Goal: Task Accomplishment & Management: Use online tool/utility

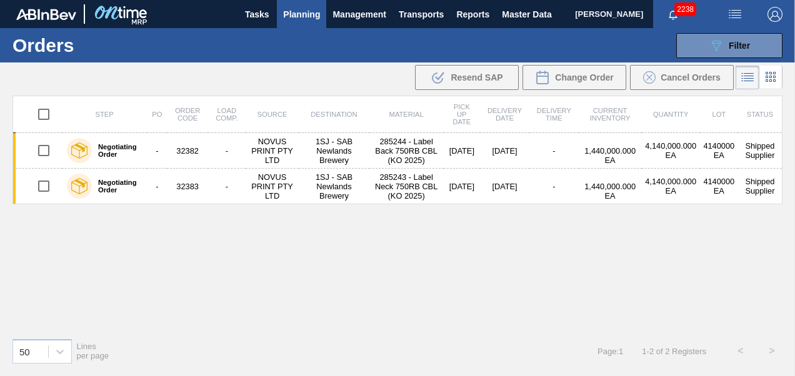
click at [435, 12] on span "Transports" at bounding box center [421, 14] width 45 height 15
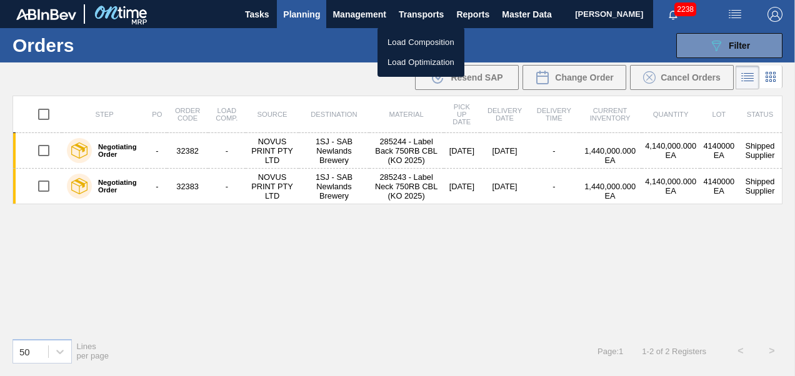
click at [400, 46] on li "Load Composition" at bounding box center [421, 43] width 87 height 20
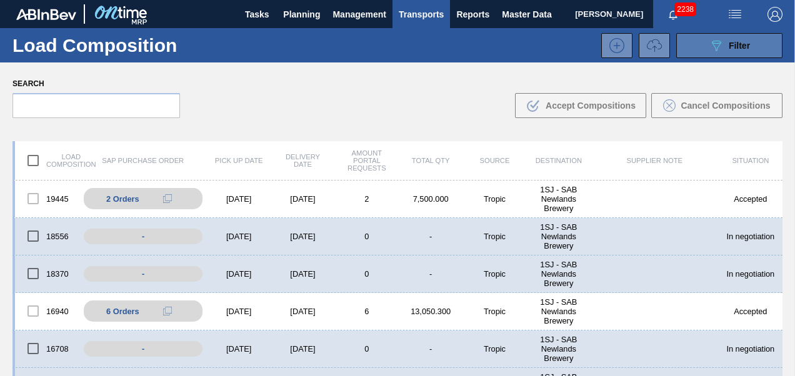
click at [730, 39] on div "089F7B8B-B2A5-4AFE-B5C0-19BA573D28AC Filter" at bounding box center [729, 45] width 41 height 15
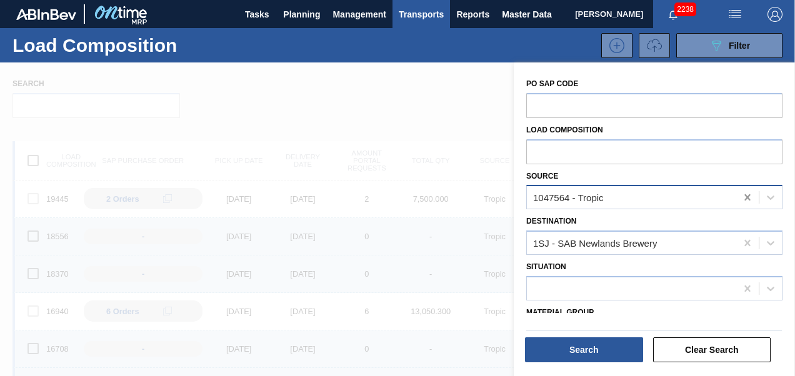
click at [743, 195] on icon at bounding box center [748, 197] width 13 height 13
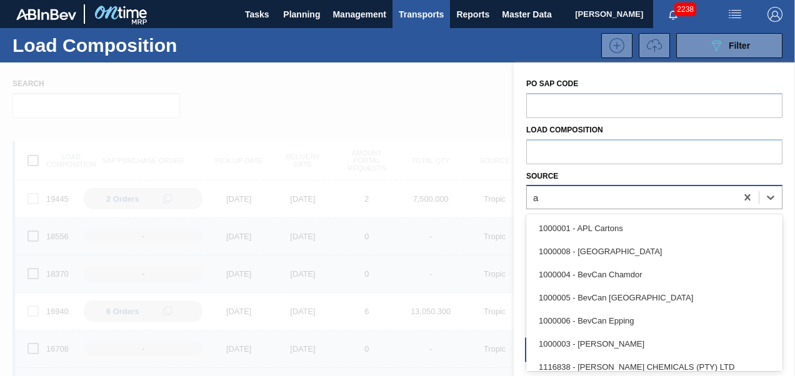
scroll to position [31, 0]
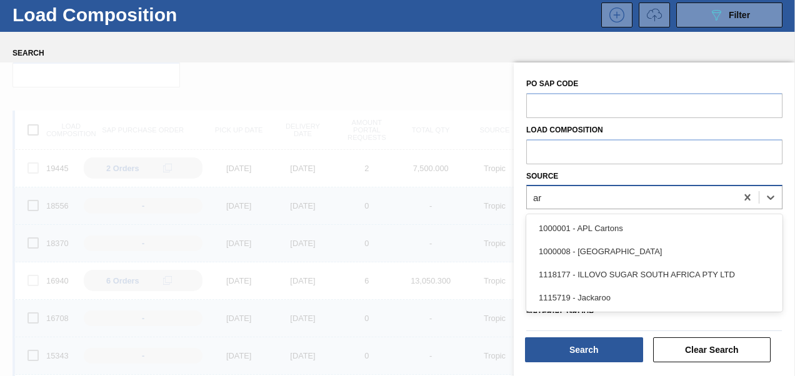
type input "ard"
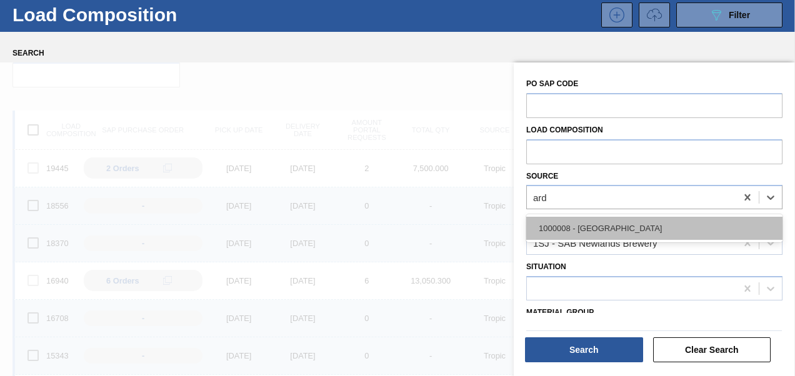
click at [544, 226] on div "1000008 - [GEOGRAPHIC_DATA]" at bounding box center [654, 228] width 256 height 23
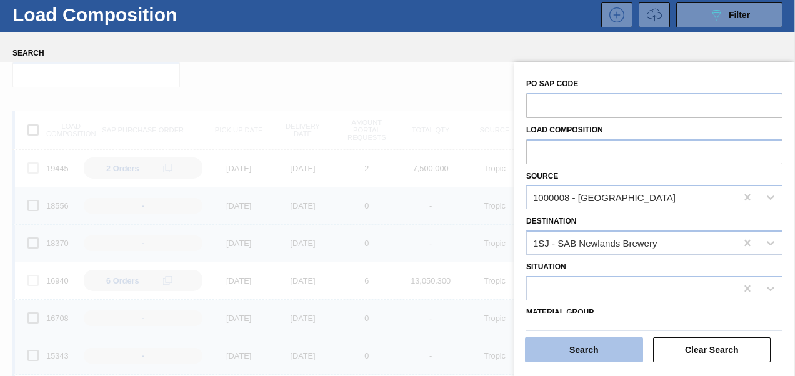
click at [545, 352] on button "Search" at bounding box center [584, 350] width 118 height 25
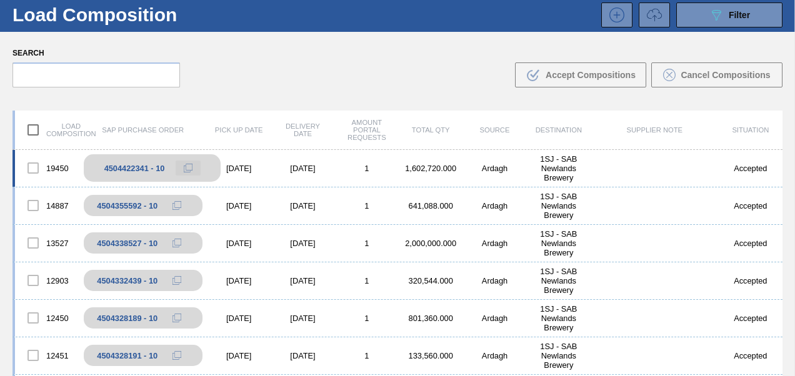
click at [186, 167] on icon at bounding box center [188, 168] width 9 height 9
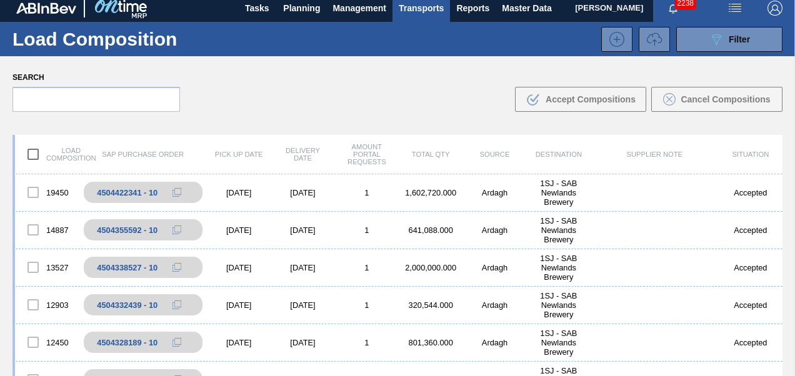
scroll to position [0, 0]
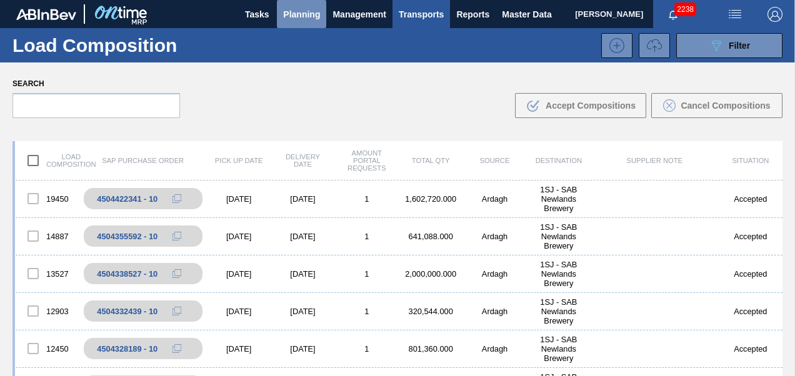
click at [291, 17] on span "Planning" at bounding box center [301, 14] width 37 height 15
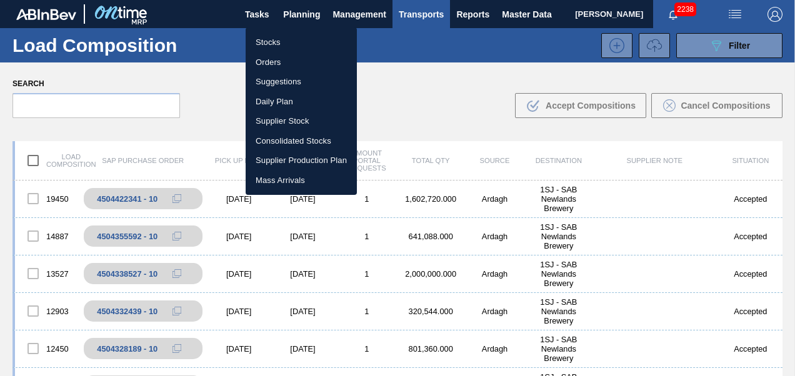
click at [284, 43] on li "Stocks" at bounding box center [301, 43] width 111 height 20
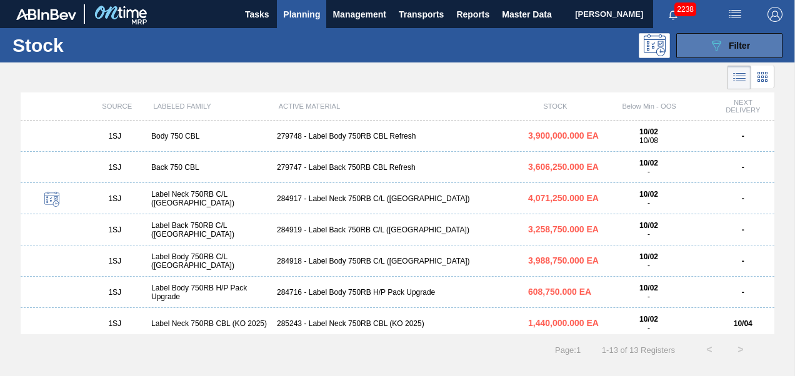
click at [723, 52] on icon "089F7B8B-B2A5-4AFE-B5C0-19BA573D28AC" at bounding box center [716, 45] width 15 height 15
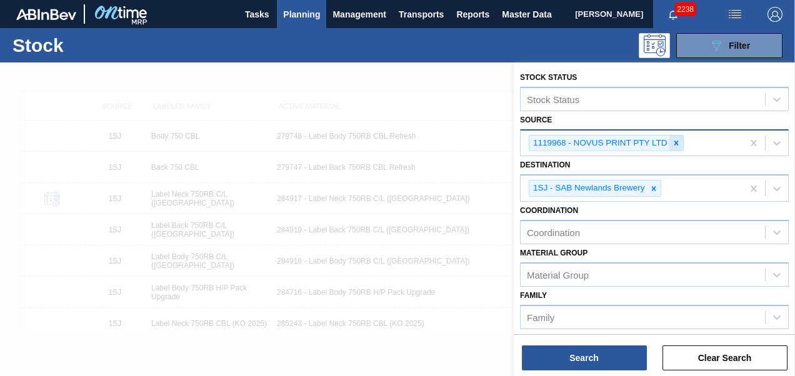
click at [675, 142] on icon at bounding box center [676, 143] width 4 height 4
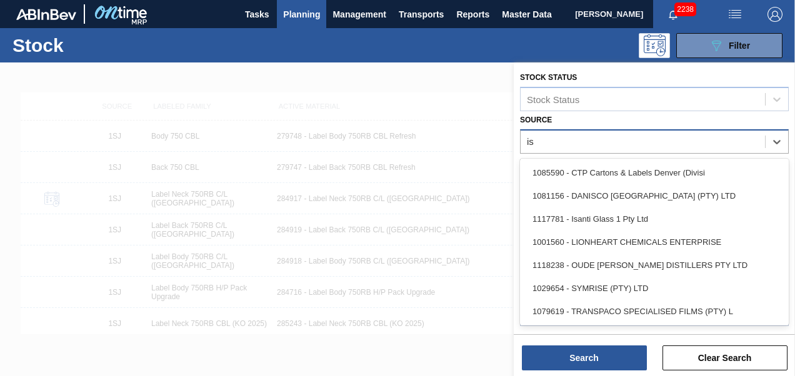
type input "isa"
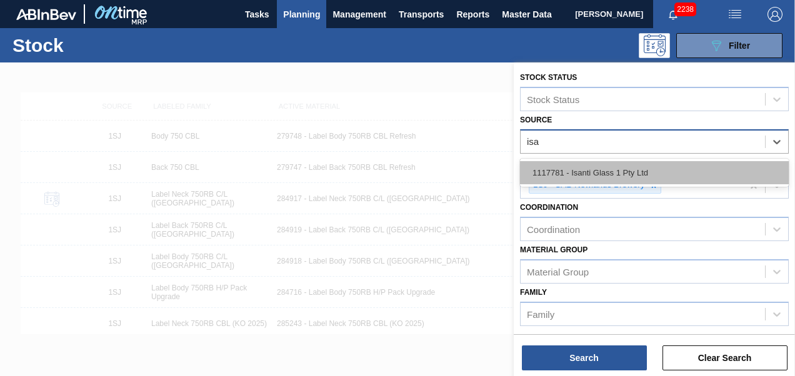
click at [630, 173] on div "1117781 - Isanti Glass 1 Pty Ltd" at bounding box center [654, 172] width 269 height 23
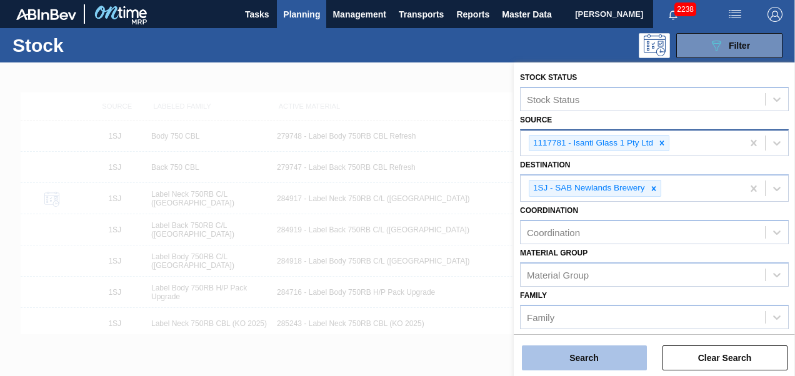
click at [548, 361] on button "Search" at bounding box center [584, 358] width 125 height 25
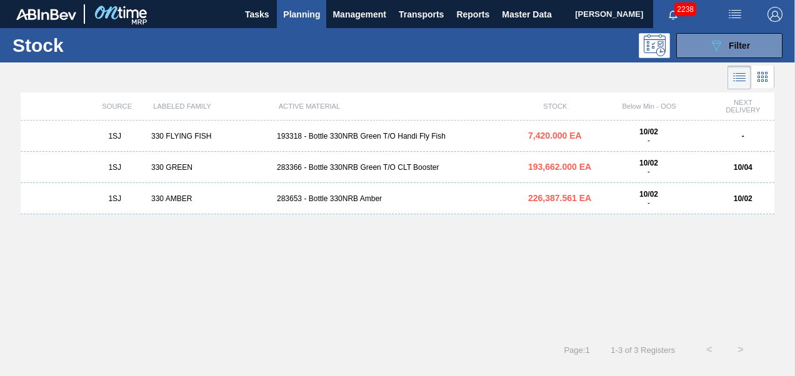
click at [356, 203] on div "283653 - Bottle 330NRB Amber" at bounding box center [397, 198] width 251 height 9
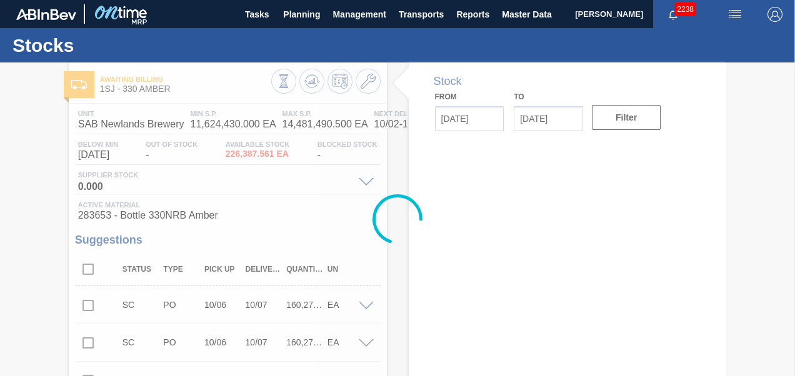
type up3256083601 "[DATE]"
type input "[DATE]"
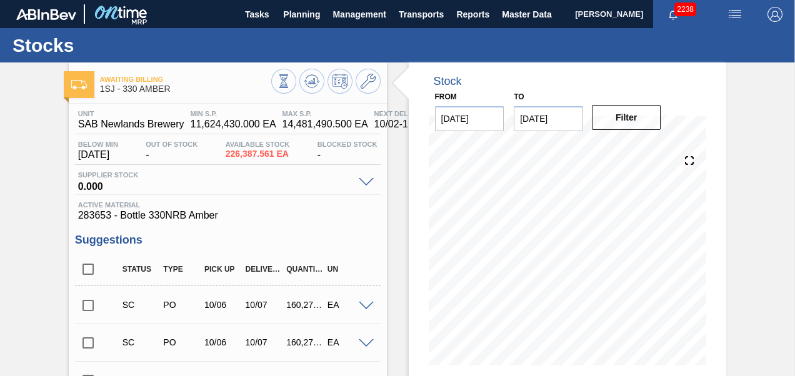
click at [371, 308] on span at bounding box center [366, 306] width 15 height 9
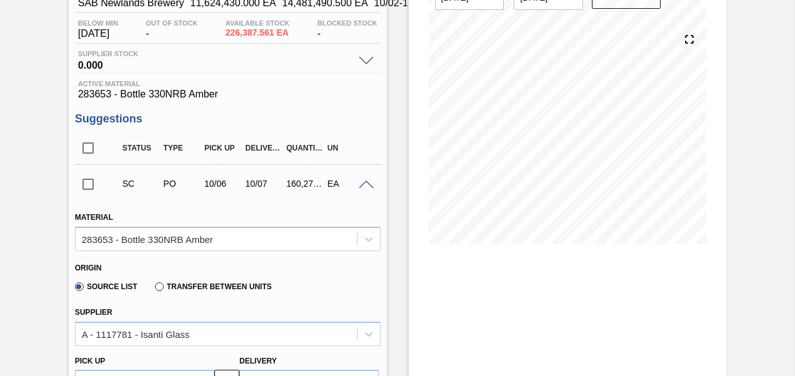
scroll to position [125, 0]
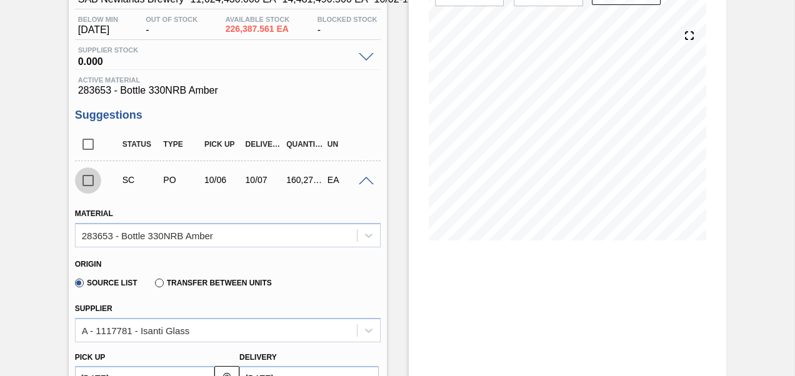
click at [89, 176] on input "checkbox" at bounding box center [88, 181] width 26 height 26
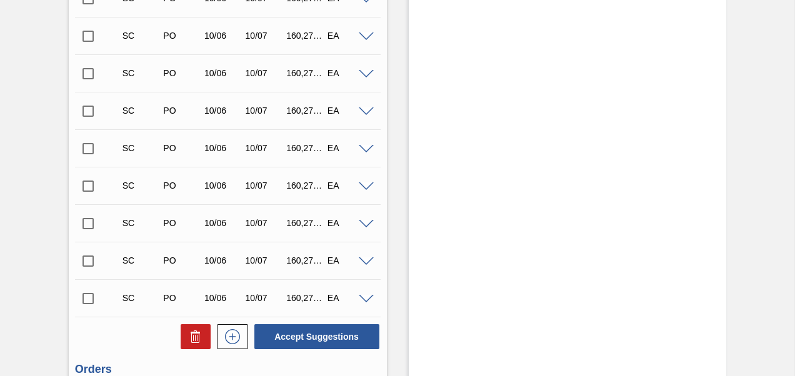
scroll to position [3256, 0]
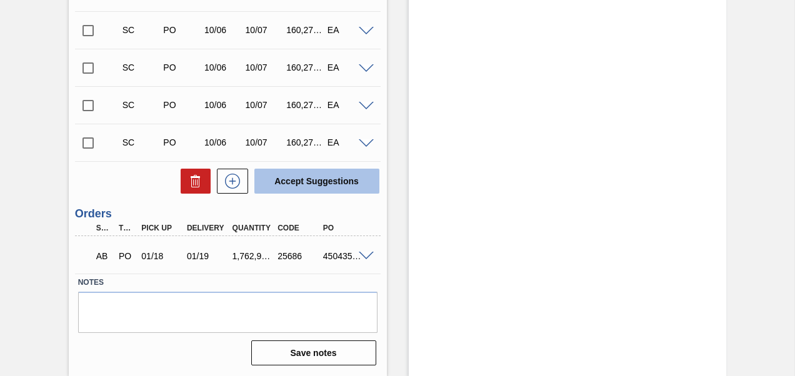
click at [307, 181] on button "Accept Suggestions" at bounding box center [316, 181] width 125 height 25
checkbox input "false"
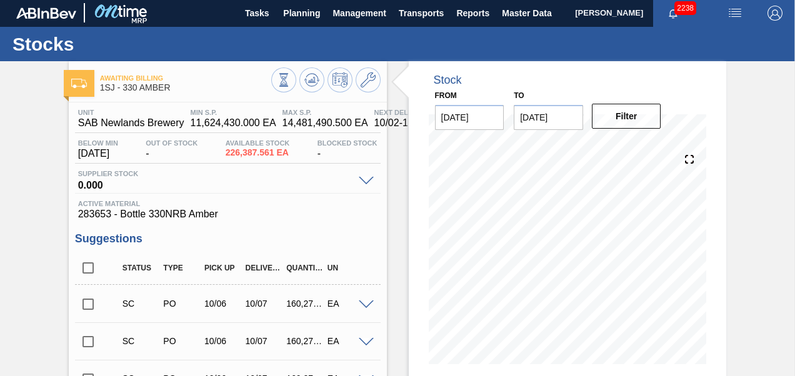
scroll to position [0, 0]
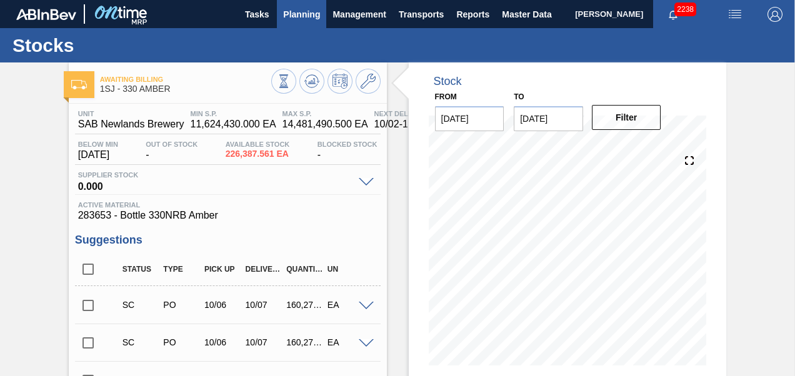
click at [318, 19] on span "Planning" at bounding box center [301, 14] width 37 height 15
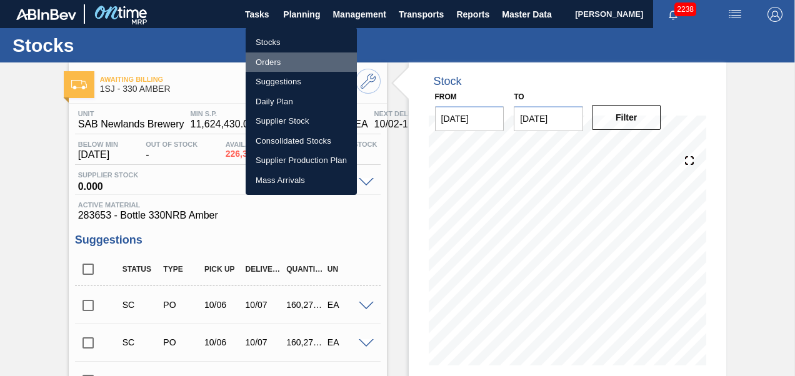
click at [270, 60] on li "Orders" at bounding box center [301, 63] width 111 height 20
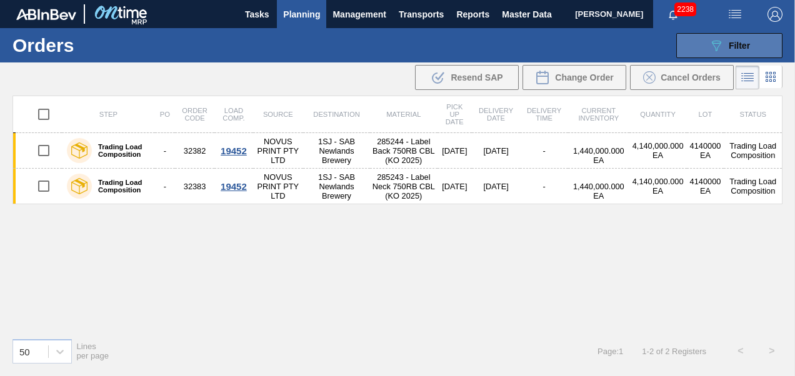
click at [723, 36] on button "089F7B8B-B2A5-4AFE-B5C0-19BA573D28AC Filter" at bounding box center [729, 45] width 106 height 25
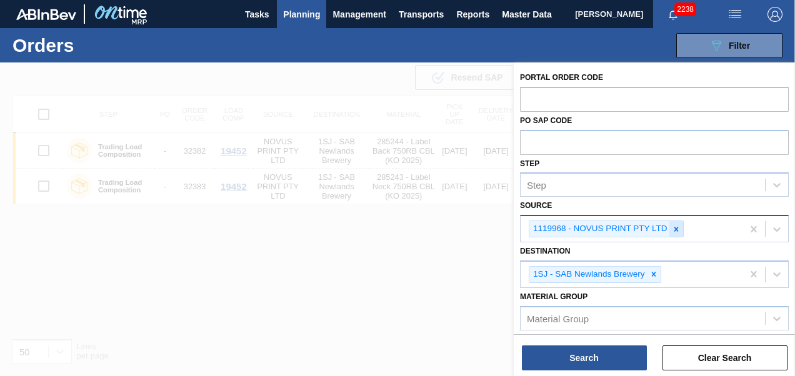
click at [675, 231] on icon at bounding box center [676, 229] width 9 height 9
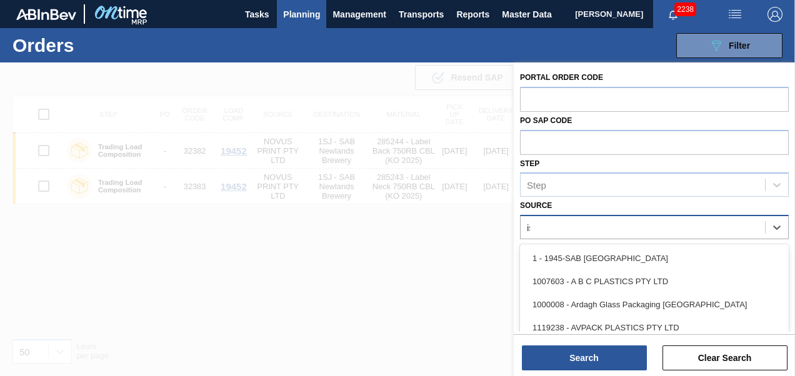
type input "isa"
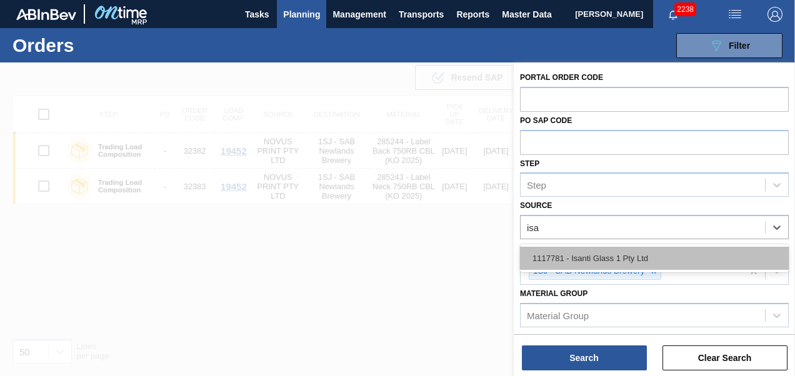
click at [621, 262] on div "1117781 - Isanti Glass 1 Pty Ltd" at bounding box center [654, 258] width 269 height 23
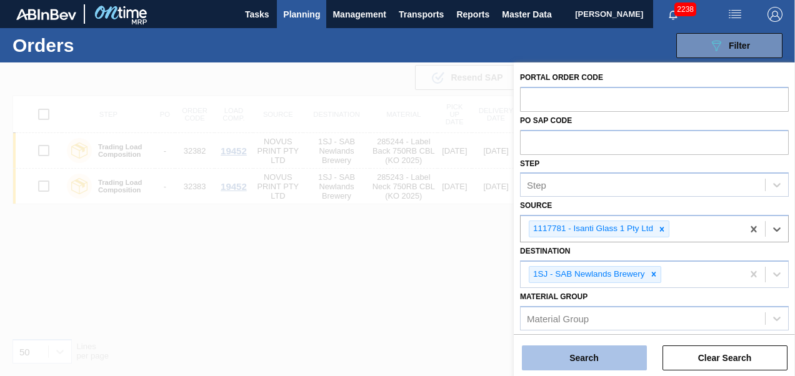
click at [588, 356] on button "Search" at bounding box center [584, 358] width 125 height 25
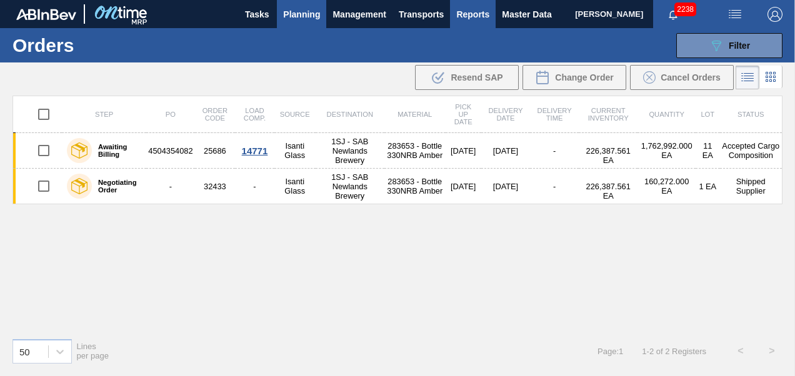
click at [461, 13] on span "Reports" at bounding box center [472, 14] width 33 height 15
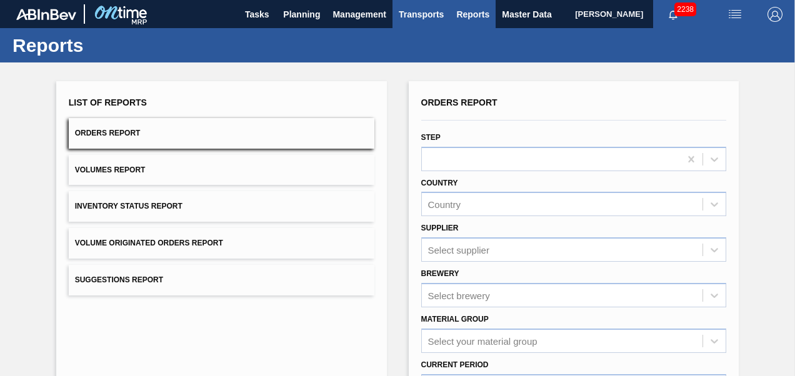
click at [423, 16] on span "Transports" at bounding box center [421, 14] width 45 height 15
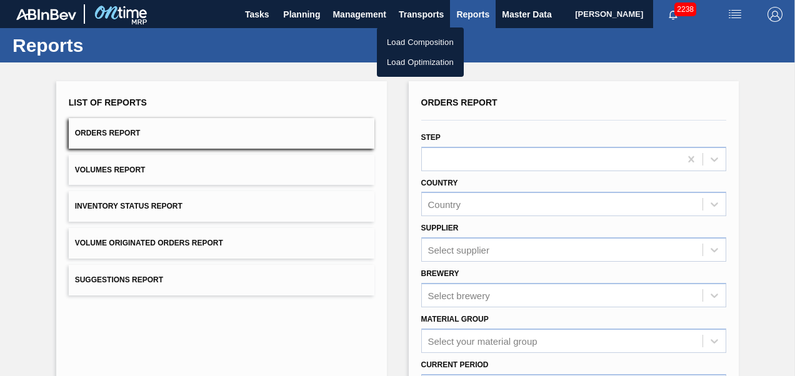
click at [410, 41] on li "Load Composition" at bounding box center [420, 43] width 87 height 20
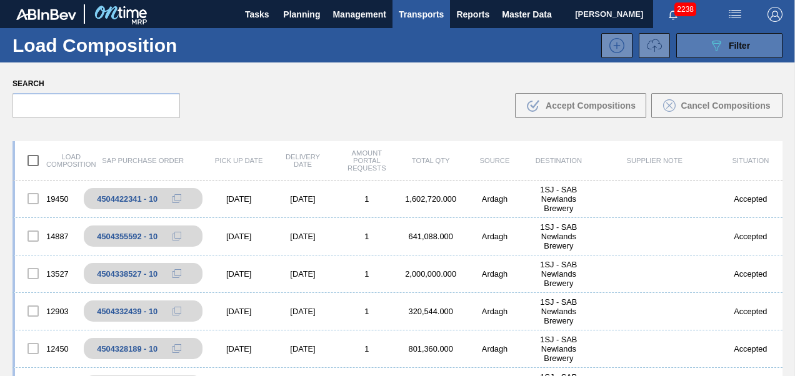
click at [718, 45] on icon "089F7B8B-B2A5-4AFE-B5C0-19BA573D28AC" at bounding box center [716, 45] width 15 height 15
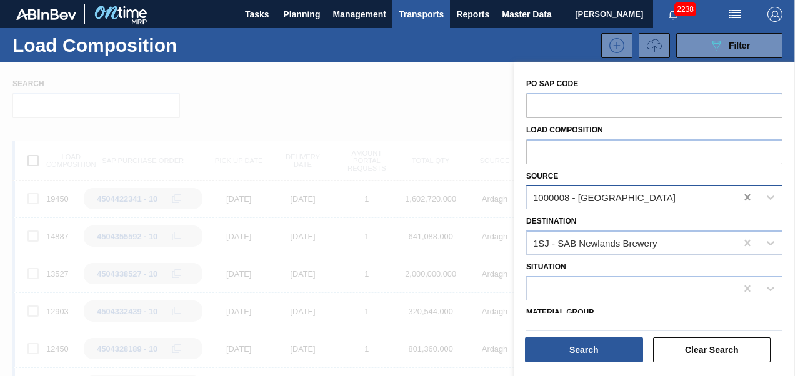
click at [748, 199] on icon at bounding box center [748, 197] width 13 height 13
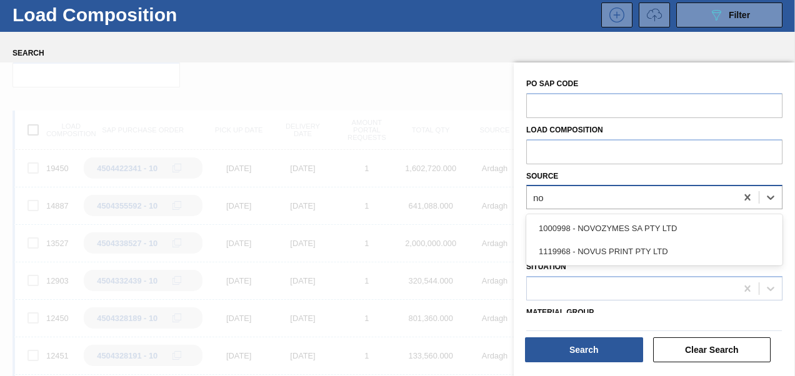
scroll to position [31, 0]
type input "novu"
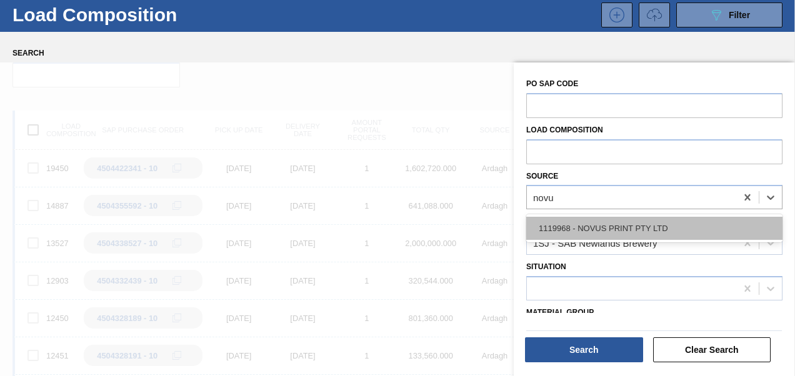
click at [575, 234] on div "1119968 - NOVUS PRINT PTY LTD" at bounding box center [654, 228] width 256 height 23
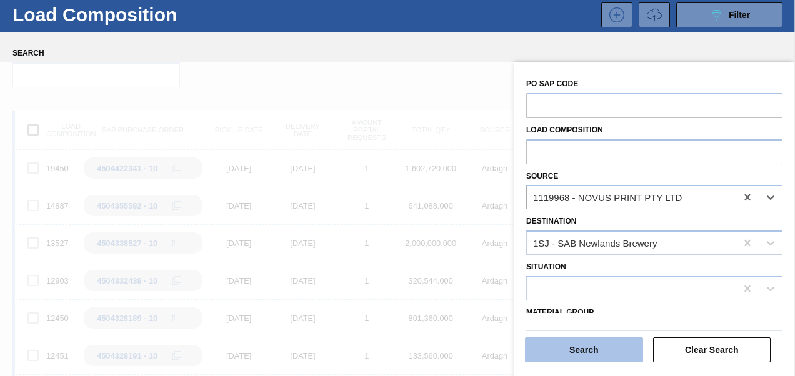
click at [563, 342] on button "Search" at bounding box center [584, 350] width 118 height 25
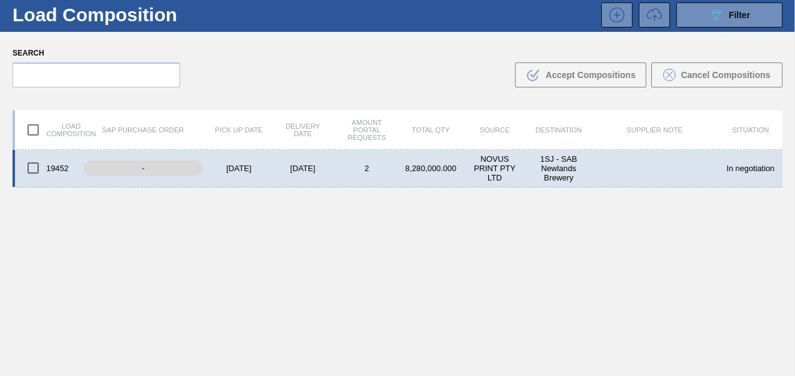
click at [399, 169] on div "8,280,000.000" at bounding box center [431, 168] width 64 height 9
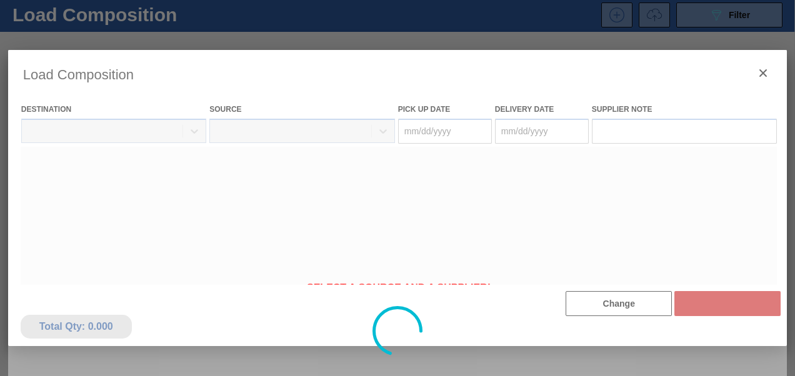
type Date "[DATE]"
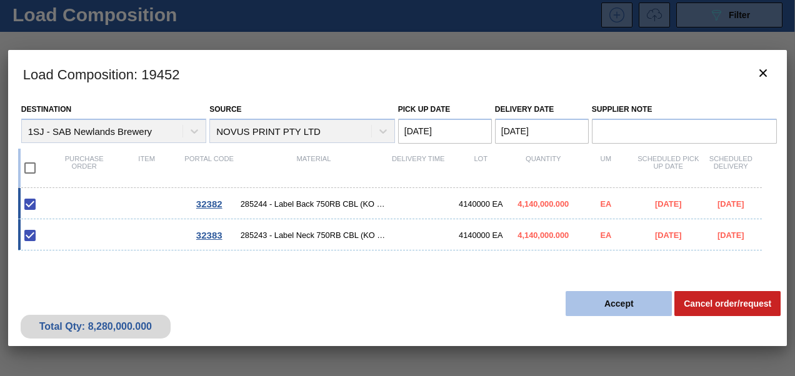
click at [573, 299] on button "Accept" at bounding box center [619, 303] width 106 height 25
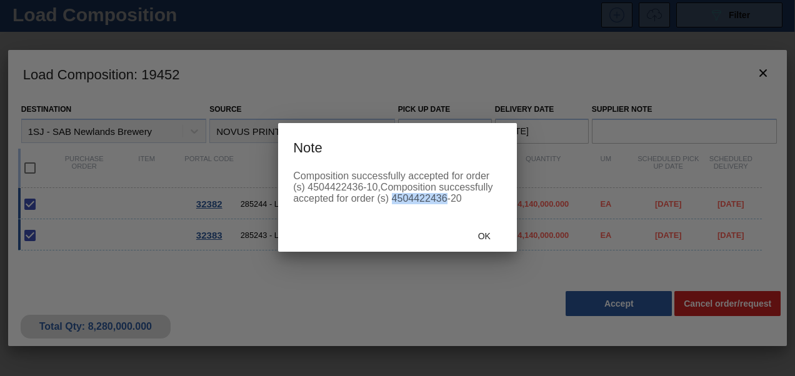
drag, startPoint x: 393, startPoint y: 198, endPoint x: 446, endPoint y: 209, distance: 53.6
click at [446, 209] on div "Composition successfully accepted for order (s) 4504422436-10,Composition succe…" at bounding box center [397, 195] width 239 height 49
copy div "4504422436"
click at [482, 233] on span "Ok" at bounding box center [484, 236] width 33 height 10
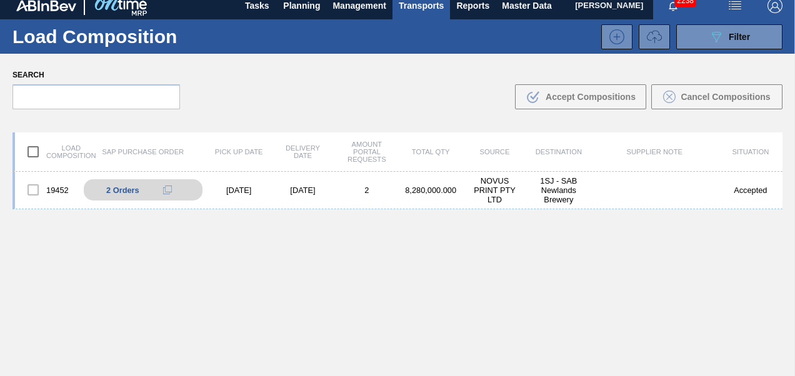
scroll to position [0, 0]
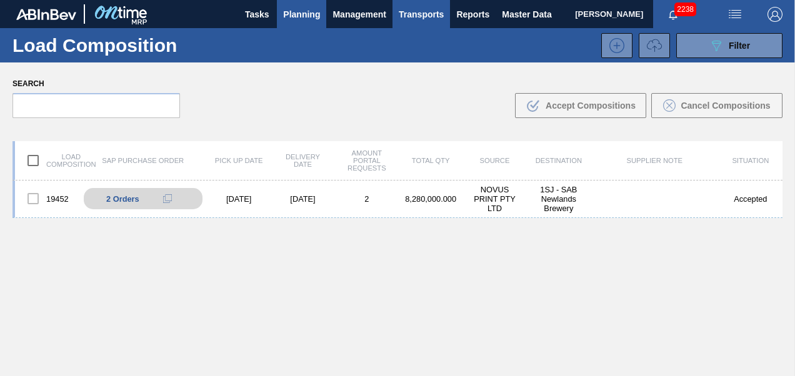
click at [295, 21] on span "Planning" at bounding box center [301, 14] width 37 height 15
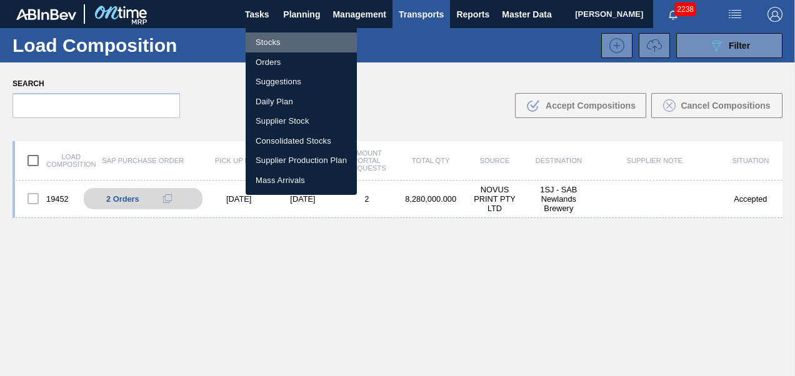
drag, startPoint x: 269, startPoint y: 44, endPoint x: 275, endPoint y: 52, distance: 9.8
click at [269, 44] on li "Stocks" at bounding box center [301, 43] width 111 height 20
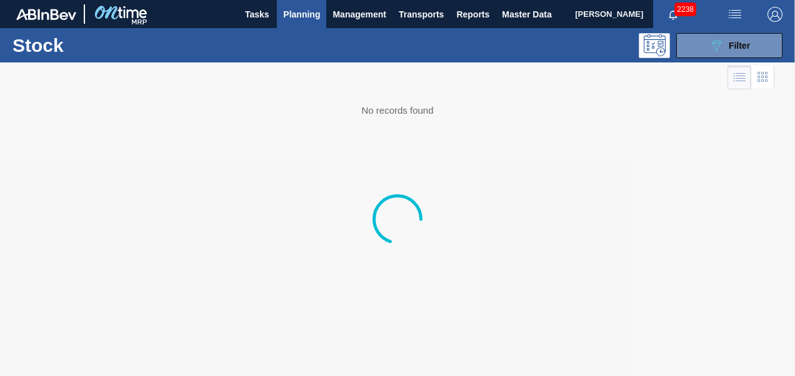
click at [304, 14] on span "Planning" at bounding box center [301, 14] width 37 height 15
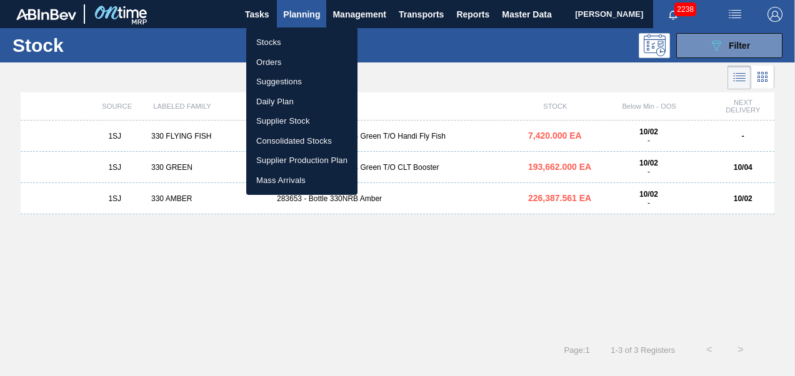
click at [279, 58] on li "Orders" at bounding box center [301, 63] width 111 height 20
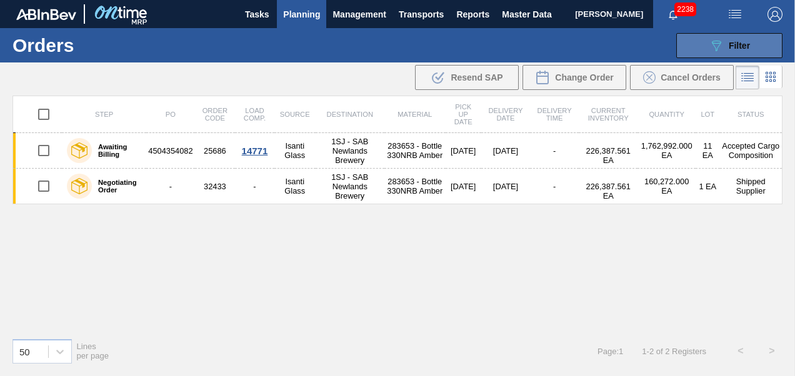
click at [716, 38] on icon "089F7B8B-B2A5-4AFE-B5C0-19BA573D28AC" at bounding box center [716, 45] width 15 height 15
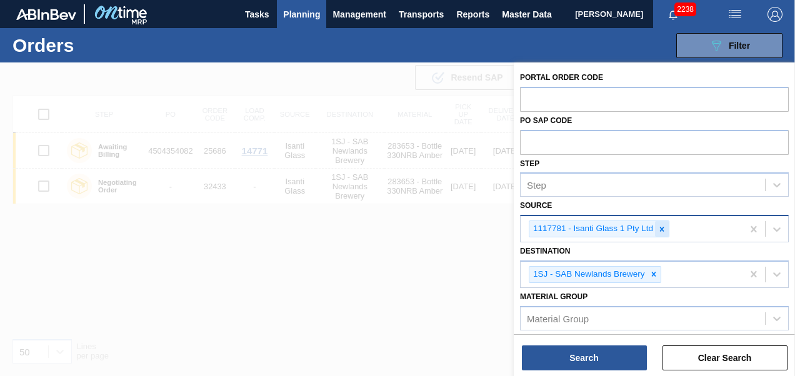
click at [660, 229] on icon at bounding box center [662, 229] width 4 height 4
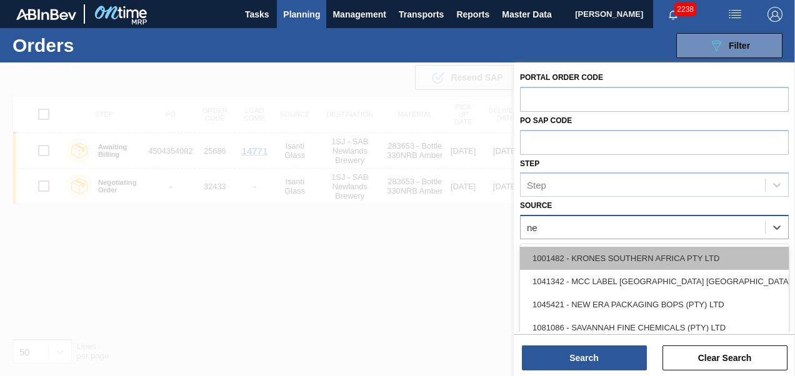
type input "new"
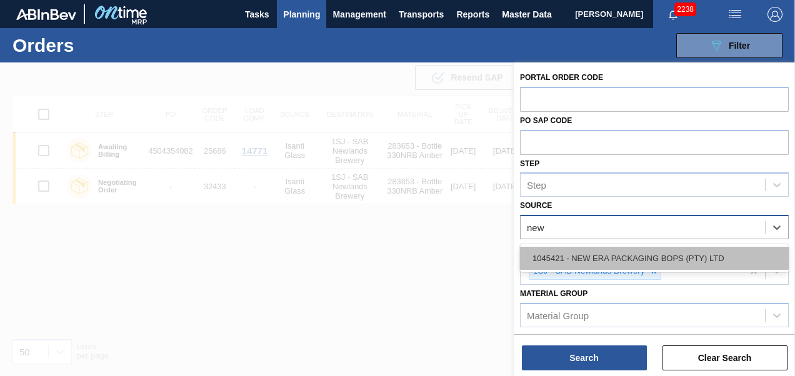
click at [630, 252] on div "1045421 - NEW ERA PACKAGING BOPS (PTY) LTD" at bounding box center [654, 258] width 269 height 23
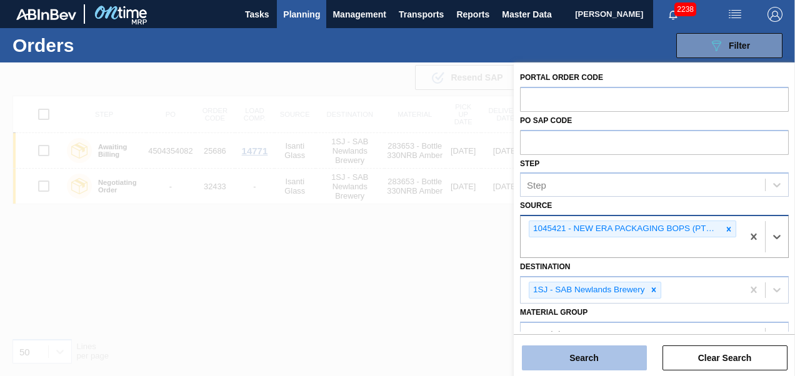
click at [600, 363] on button "Search" at bounding box center [584, 358] width 125 height 25
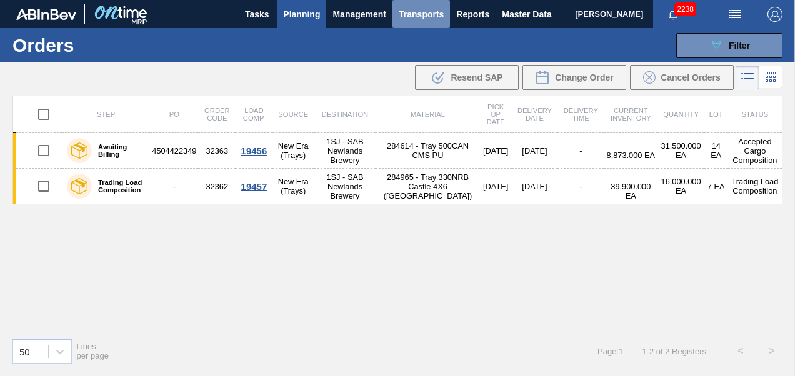
click at [416, 16] on span "Transports" at bounding box center [421, 14] width 45 height 15
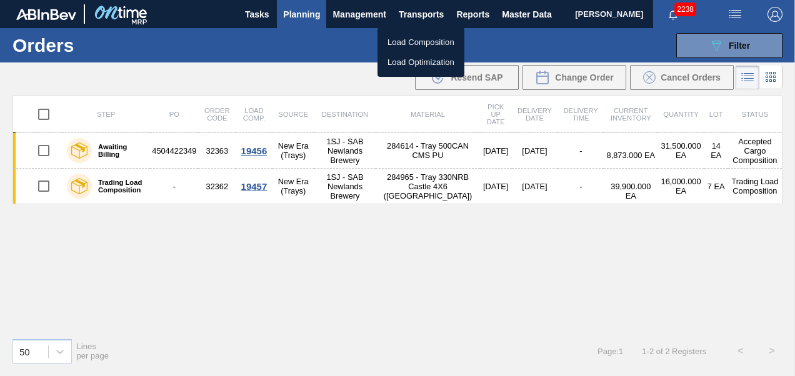
click at [424, 45] on li "Load Composition" at bounding box center [421, 43] width 87 height 20
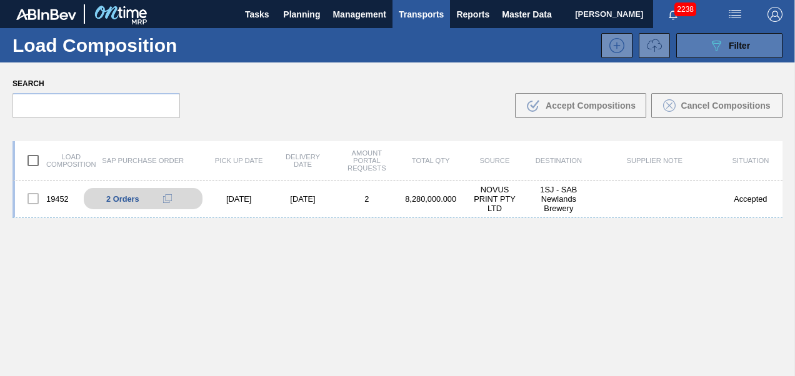
click at [730, 47] on span "Filter" at bounding box center [739, 46] width 21 height 10
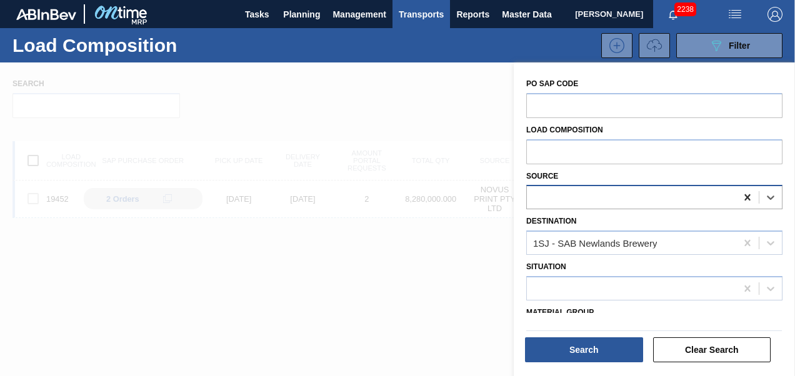
click at [752, 200] on icon at bounding box center [748, 197] width 13 height 13
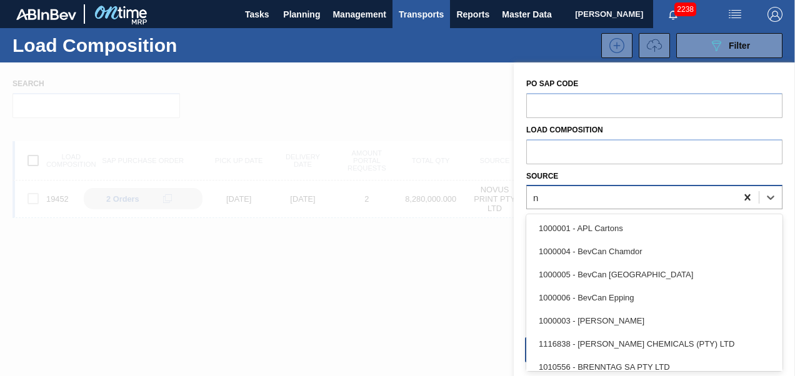
scroll to position [31, 0]
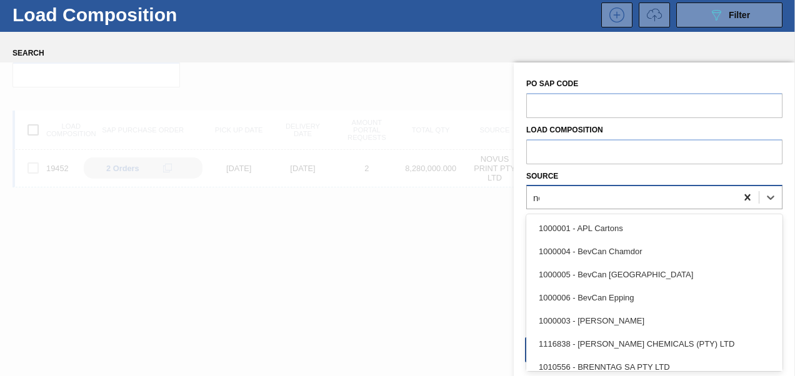
type input "new"
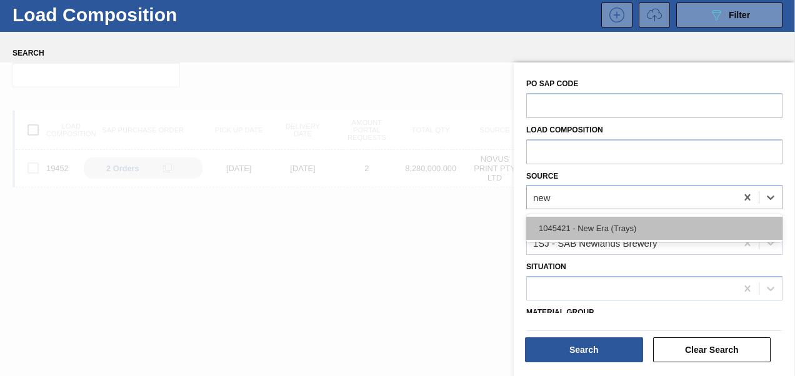
click at [638, 224] on div "1045421 - New Era (Trays)" at bounding box center [654, 228] width 256 height 23
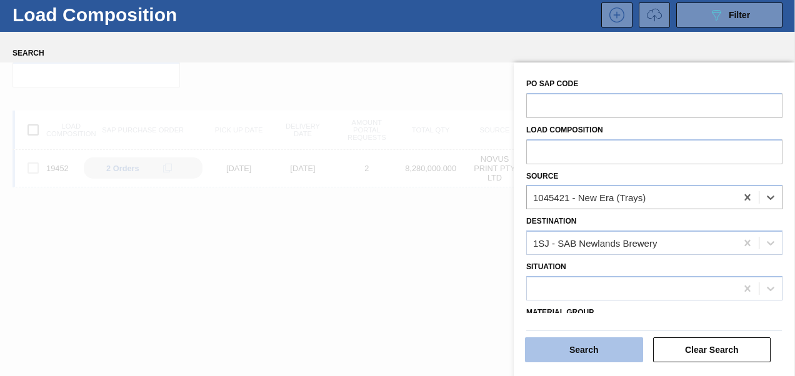
click at [576, 349] on button "Search" at bounding box center [584, 350] width 118 height 25
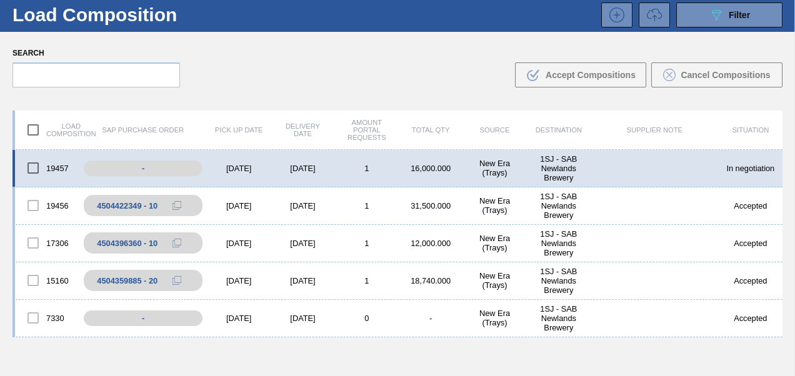
click at [233, 166] on div "[DATE]" at bounding box center [239, 168] width 64 height 9
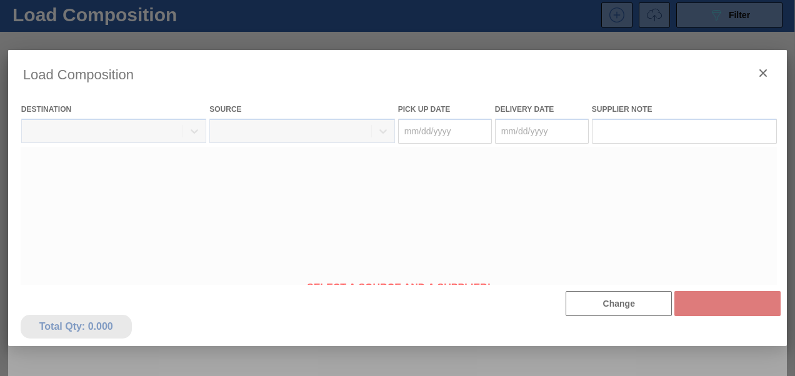
type Date "[DATE]"
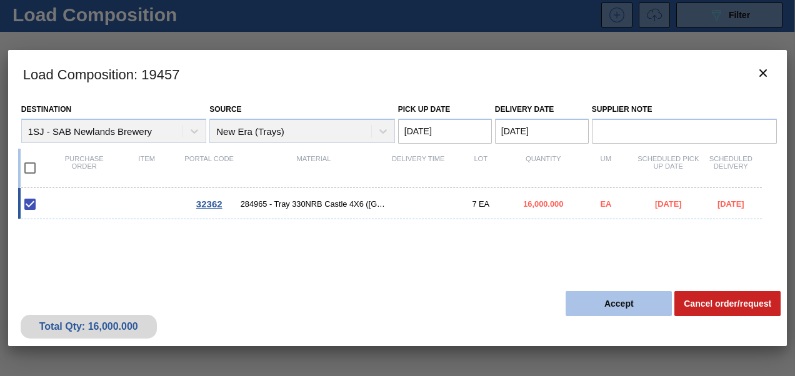
click at [588, 301] on button "Accept" at bounding box center [619, 303] width 106 height 25
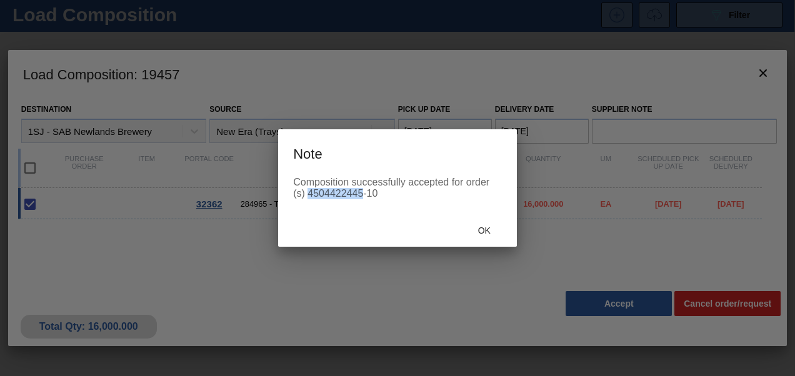
drag, startPoint x: 310, startPoint y: 194, endPoint x: 363, endPoint y: 201, distance: 53.7
click at [363, 201] on div "Composition successfully accepted for order (s) 4504422445-10" at bounding box center [397, 196] width 239 height 38
copy div "4504422445"
click at [481, 229] on span "Ok" at bounding box center [484, 231] width 33 height 10
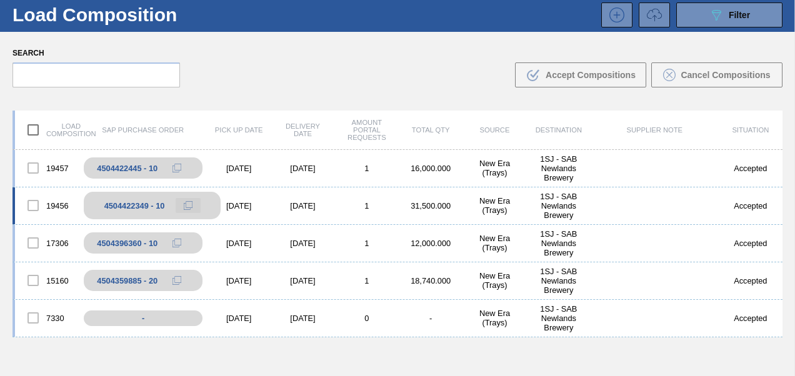
click at [188, 205] on icon at bounding box center [188, 205] width 9 height 9
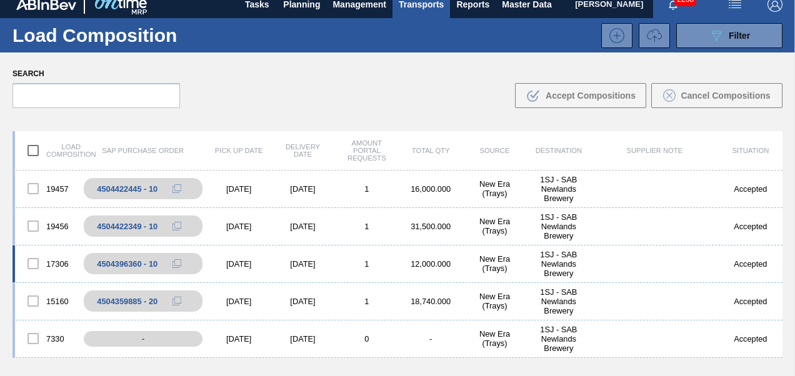
scroll to position [0, 0]
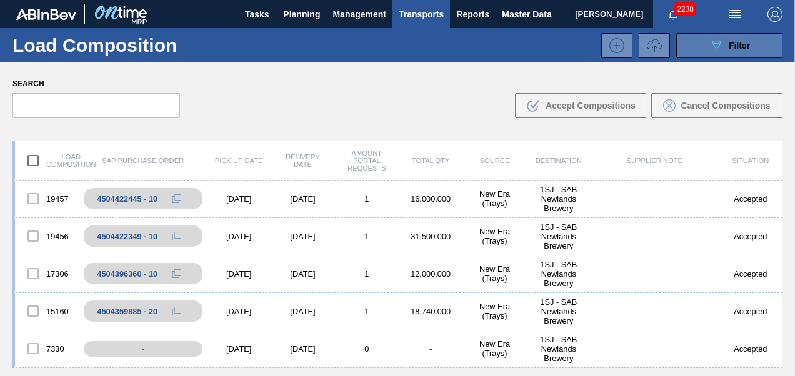
click at [723, 44] on div "089F7B8B-B2A5-4AFE-B5C0-19BA573D28AC Filter" at bounding box center [729, 45] width 41 height 15
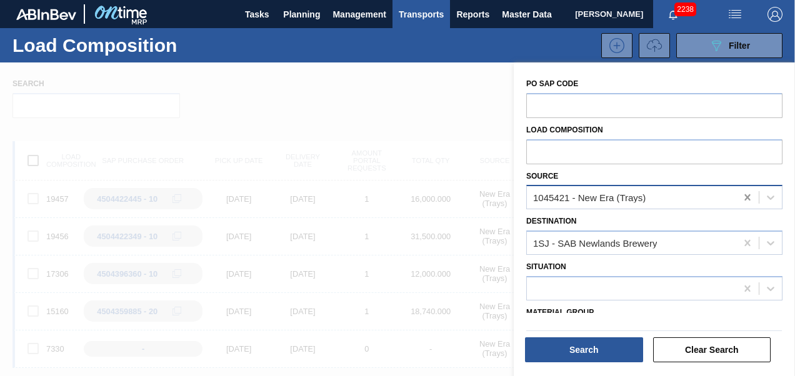
click at [748, 199] on icon at bounding box center [748, 197] width 6 height 6
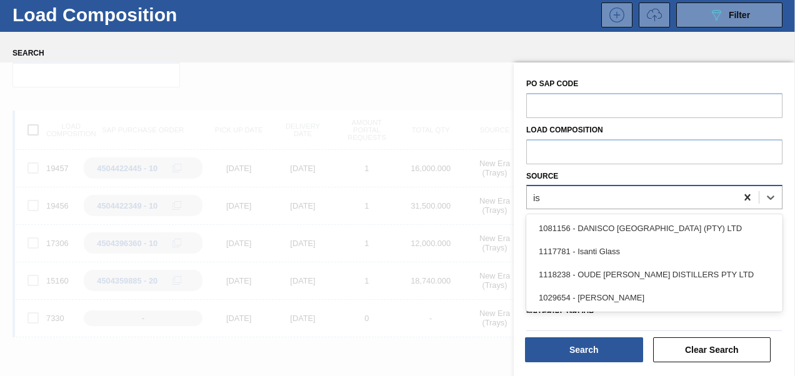
scroll to position [31, 0]
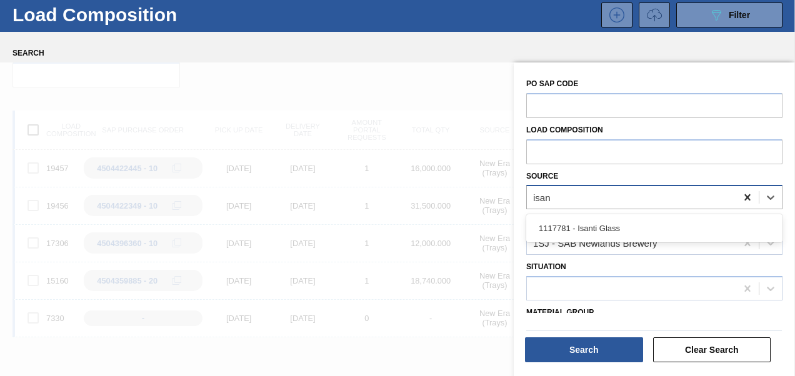
type input "isant"
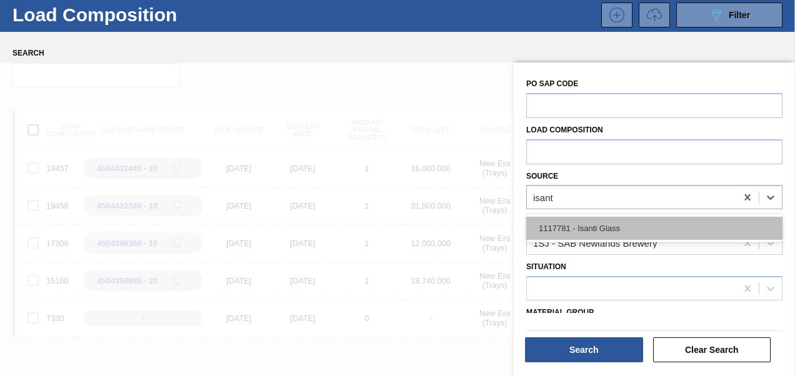
click at [681, 217] on div "1117781 - Isanti Glass" at bounding box center [654, 228] width 256 height 23
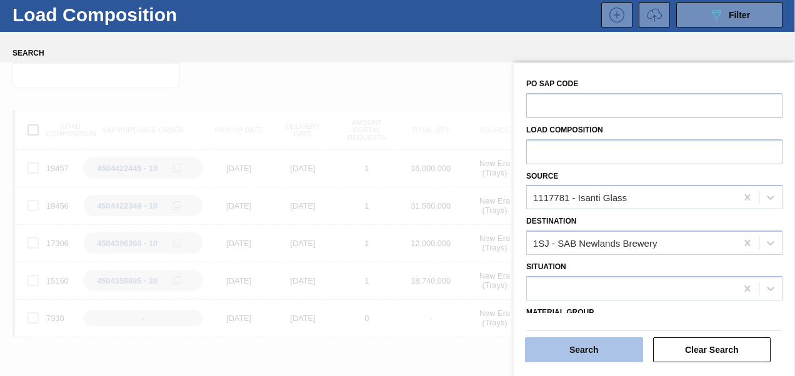
click at [607, 351] on button "Search" at bounding box center [584, 350] width 118 height 25
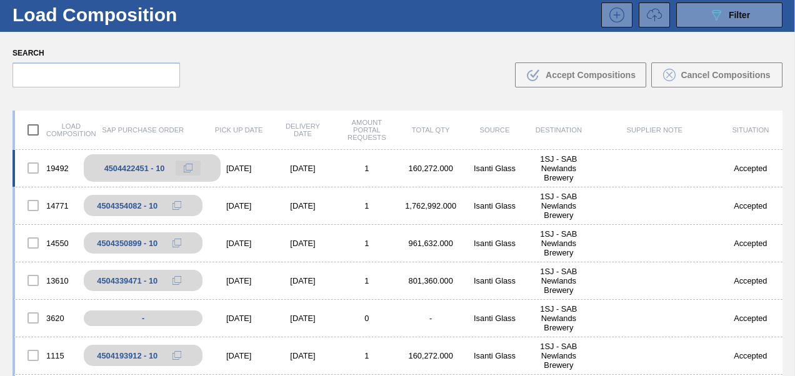
click at [188, 165] on icon at bounding box center [188, 168] width 9 height 9
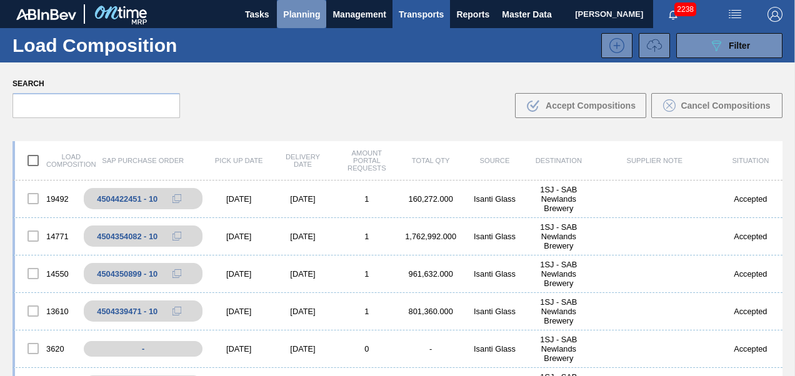
click at [299, 16] on span "Planning" at bounding box center [301, 14] width 37 height 15
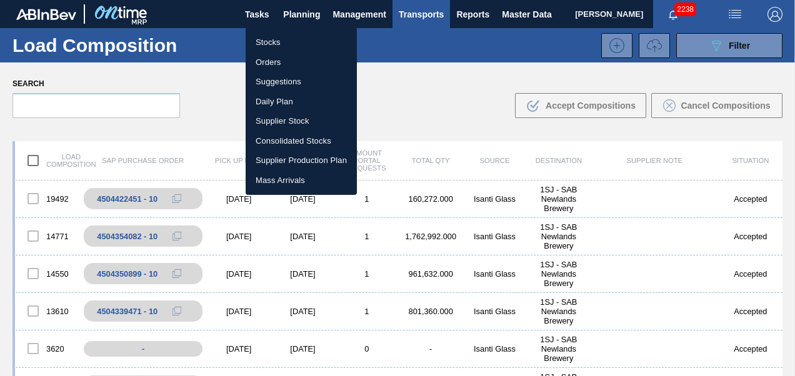
click at [271, 41] on li "Stocks" at bounding box center [301, 43] width 111 height 20
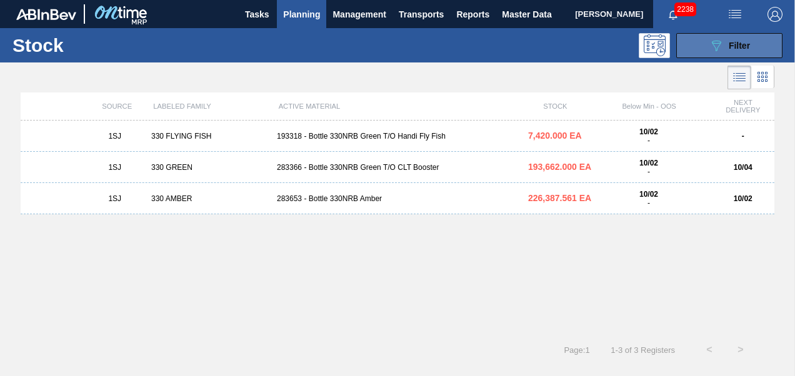
click at [704, 53] on button "089F7B8B-B2A5-4AFE-B5C0-19BA573D28AC Filter" at bounding box center [729, 45] width 106 height 25
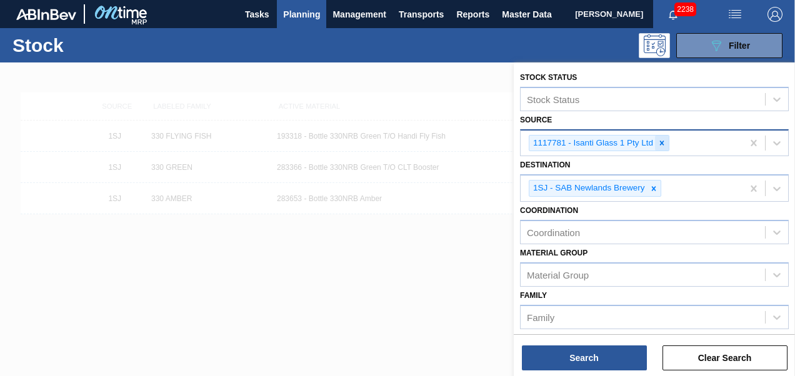
click at [664, 141] on icon at bounding box center [662, 143] width 9 height 9
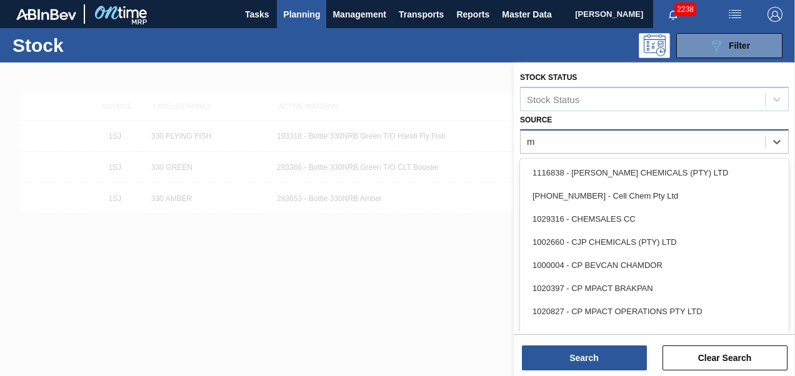
type input "mp"
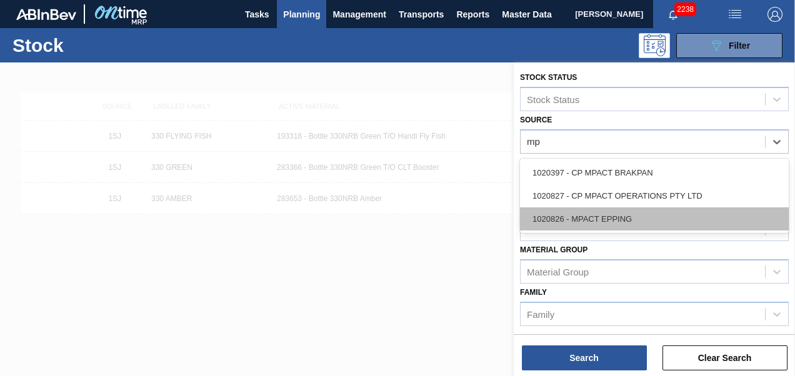
click at [598, 224] on div "1020826 - MPACT EPPING" at bounding box center [654, 219] width 269 height 23
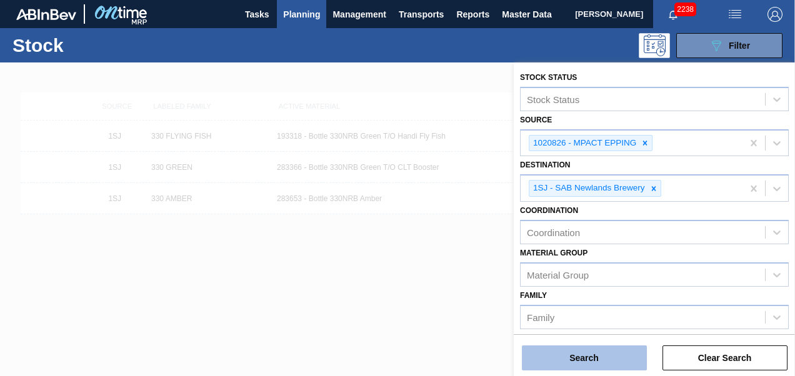
click at [592, 364] on button "Search" at bounding box center [584, 358] width 125 height 25
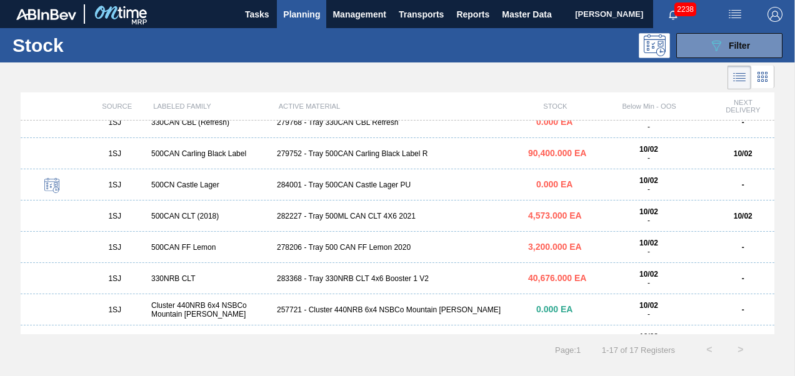
scroll to position [125, 0]
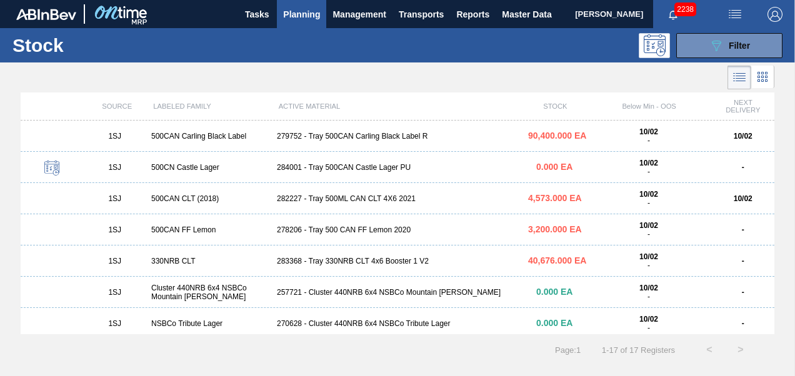
click at [326, 266] on div "283368 - Tray 330NRB CLT 4x6 Booster 1 V2" at bounding box center [397, 261] width 251 height 9
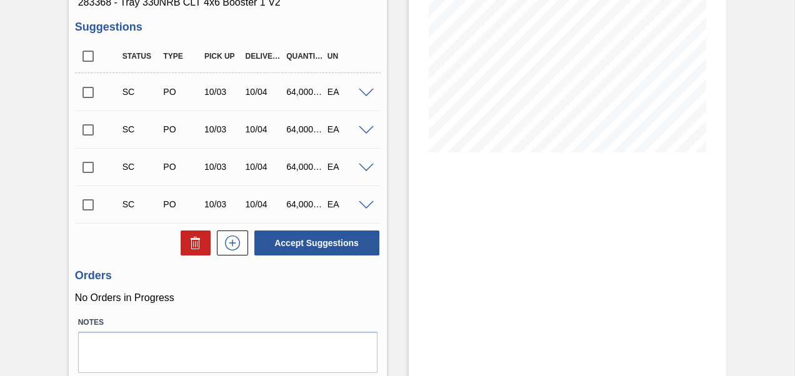
scroll to position [188, 0]
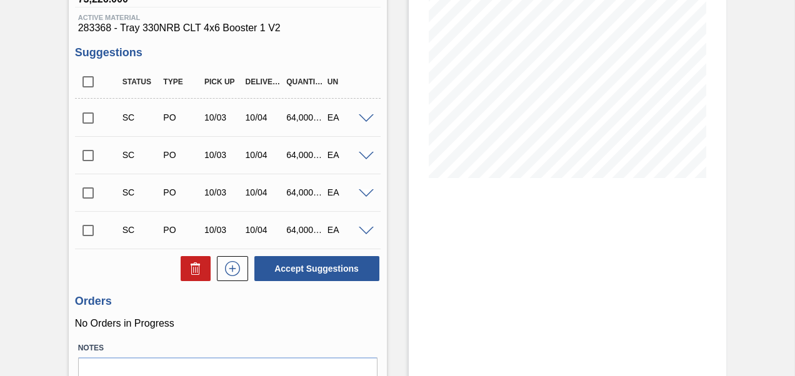
click at [83, 117] on input "checkbox" at bounding box center [88, 118] width 26 height 26
click at [335, 285] on div "Unit SAB Newlands Brewery MIN S.P. 282,430.000 EA MAX S.P. 379,270.000 EA Next …" at bounding box center [228, 176] width 318 height 520
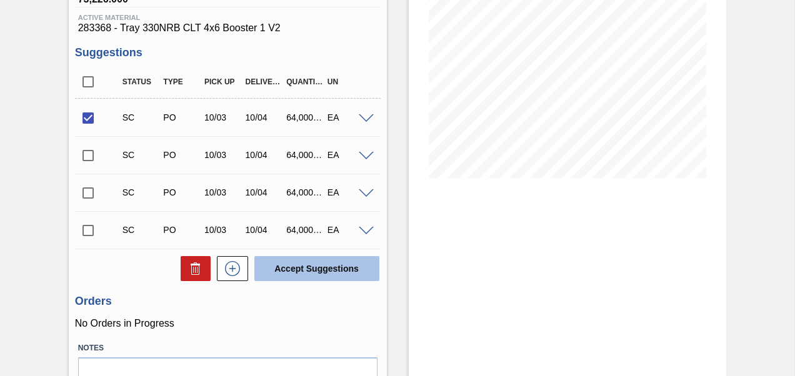
click at [331, 278] on button "Accept Suggestions" at bounding box center [316, 268] width 125 height 25
checkbox input "false"
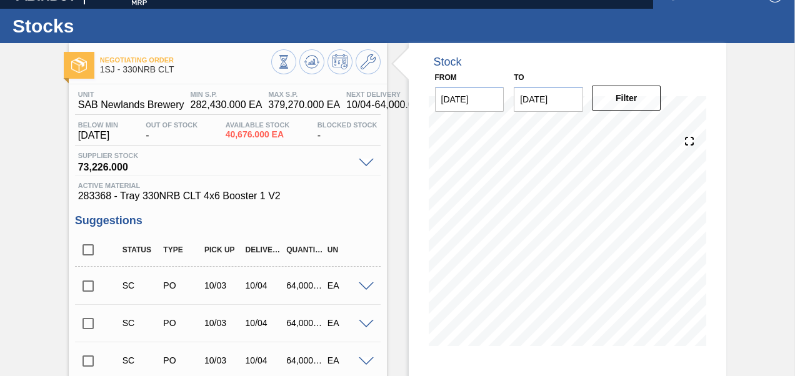
scroll to position [0, 0]
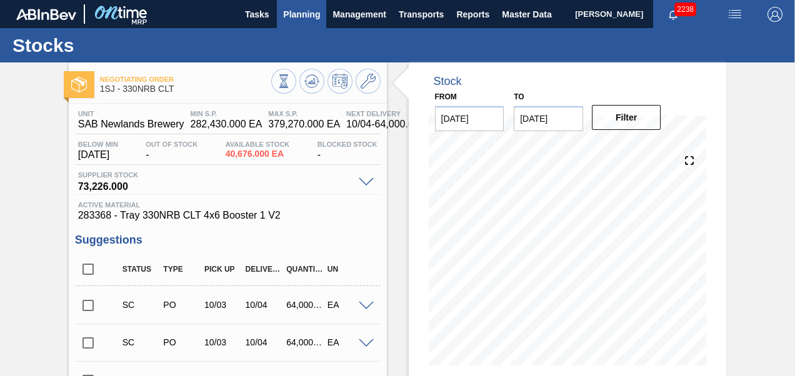
click at [303, 4] on button "Planning" at bounding box center [301, 14] width 49 height 28
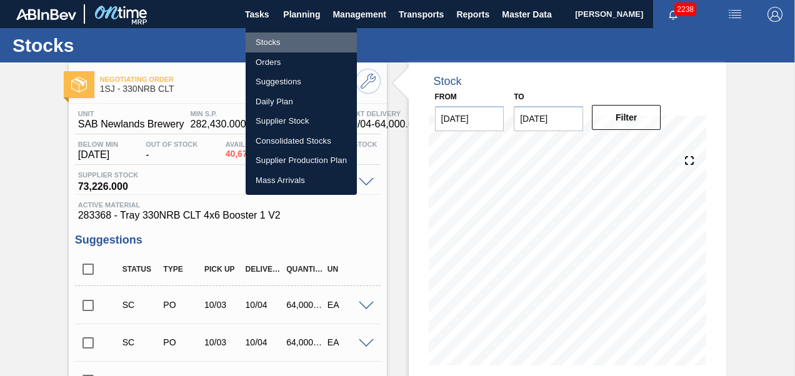
click at [276, 39] on li "Stocks" at bounding box center [301, 43] width 111 height 20
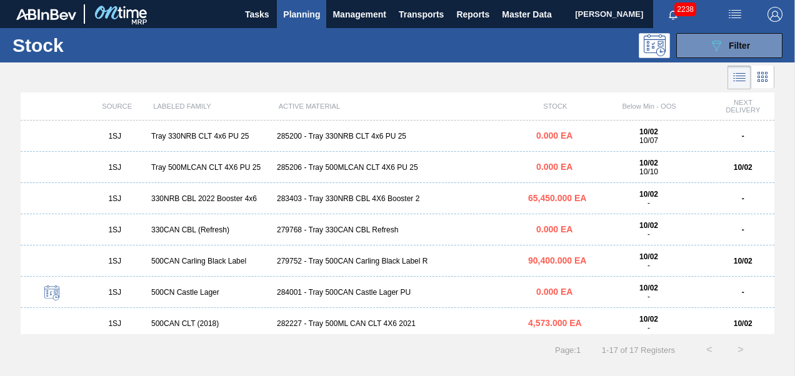
click at [328, 324] on div "282227 - Tray 500ML CAN CLT 4X6 2021" at bounding box center [397, 323] width 251 height 9
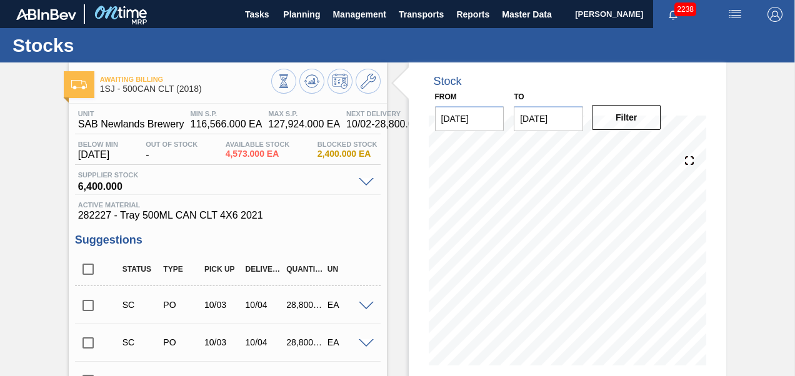
click at [94, 306] on input "checkbox" at bounding box center [88, 306] width 26 height 26
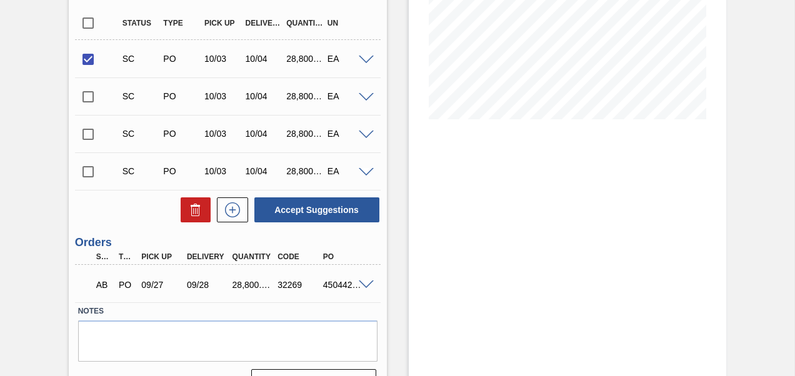
scroll to position [250, 0]
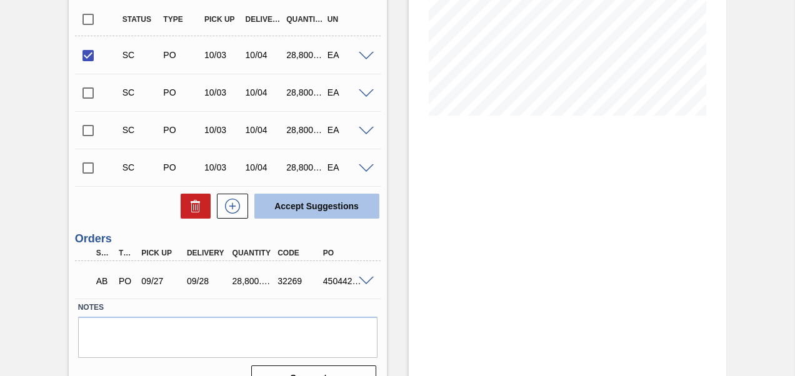
click at [306, 208] on button "Accept Suggestions" at bounding box center [316, 206] width 125 height 25
checkbox input "false"
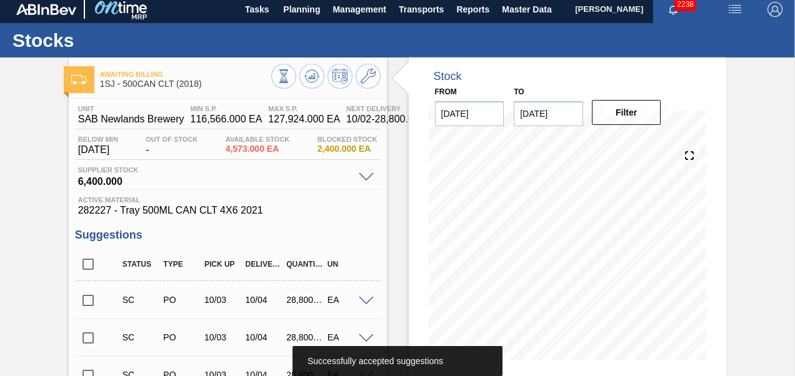
scroll to position [0, 0]
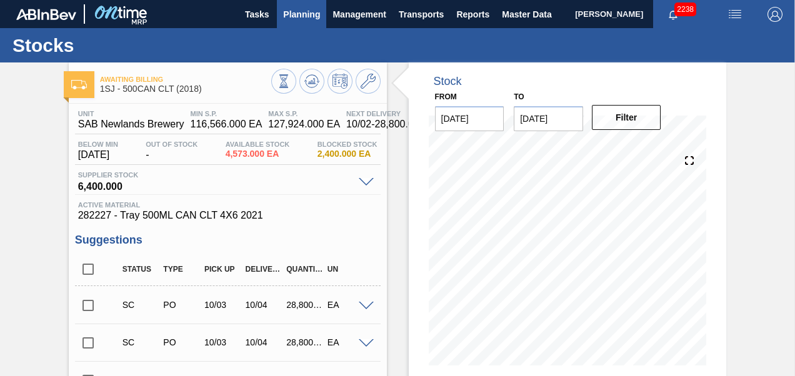
click at [297, 17] on span "Planning" at bounding box center [301, 14] width 37 height 15
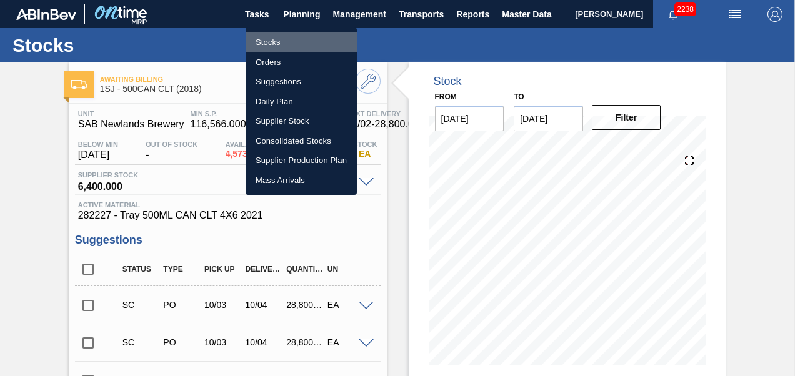
click at [266, 43] on li "Stocks" at bounding box center [301, 43] width 111 height 20
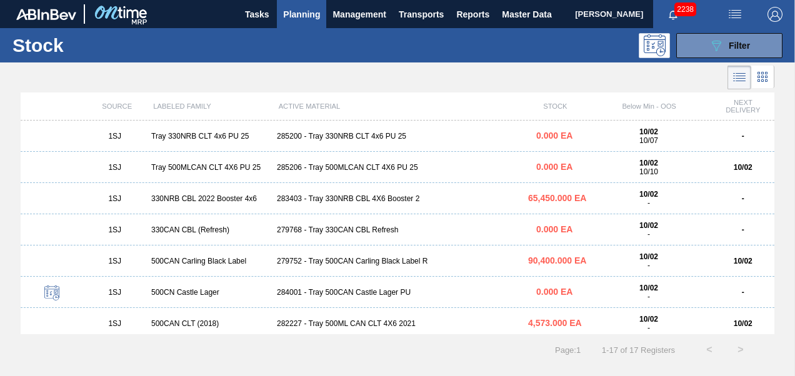
click at [300, 168] on div "285206 - Tray 500MLCAN CLT 4X6 PU 25" at bounding box center [397, 167] width 251 height 9
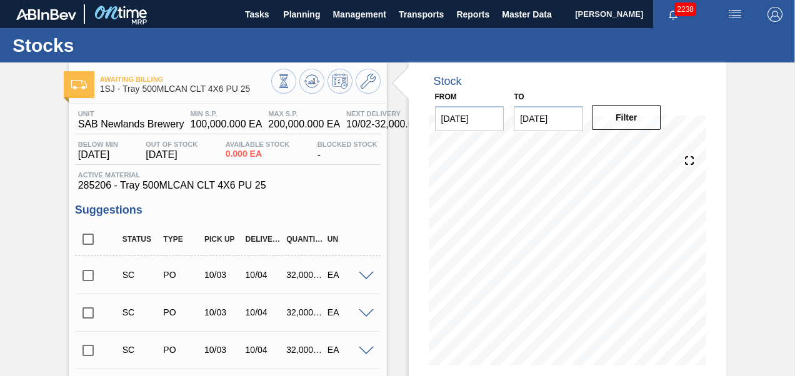
click at [81, 281] on input "checkbox" at bounding box center [88, 276] width 26 height 26
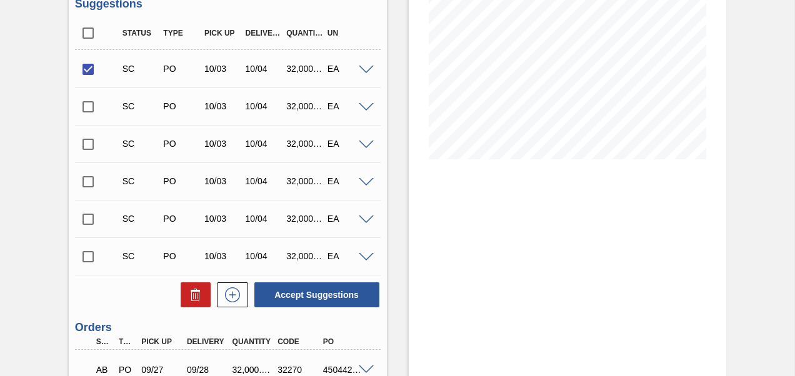
scroll to position [250, 0]
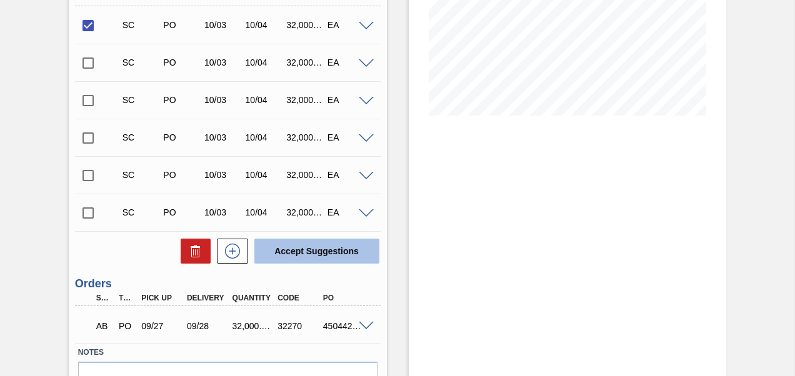
click at [280, 246] on button "Accept Suggestions" at bounding box center [316, 251] width 125 height 25
checkbox input "false"
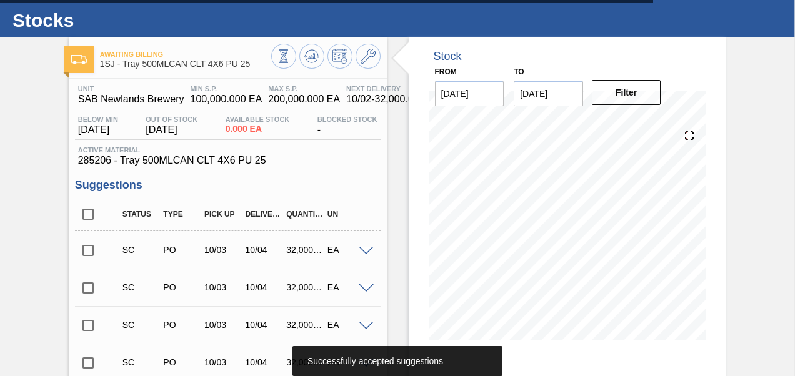
scroll to position [0, 0]
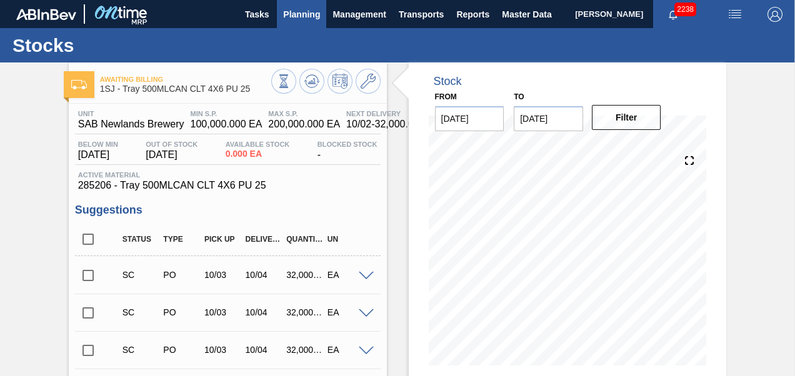
click at [295, 13] on span "Planning" at bounding box center [301, 14] width 37 height 15
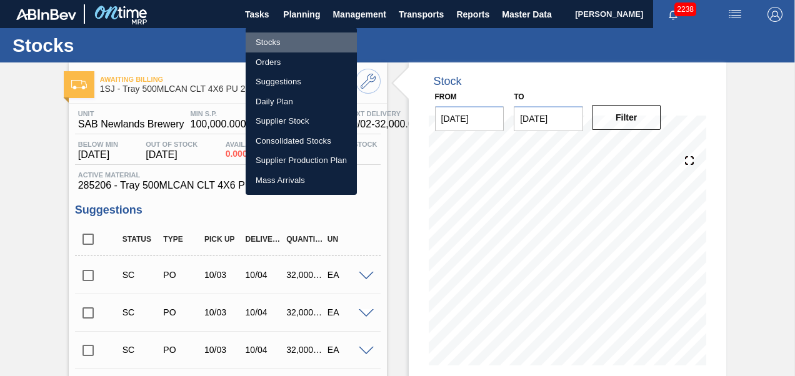
click at [273, 46] on li "Stocks" at bounding box center [301, 43] width 111 height 20
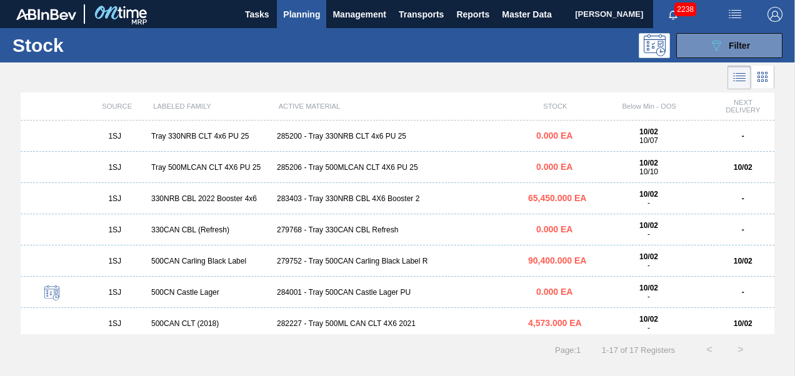
click at [314, 270] on div "1SJ 500CAN Carling Black Label 279752 - Tray 500CAN Carling Black Label R 90,40…" at bounding box center [398, 261] width 754 height 31
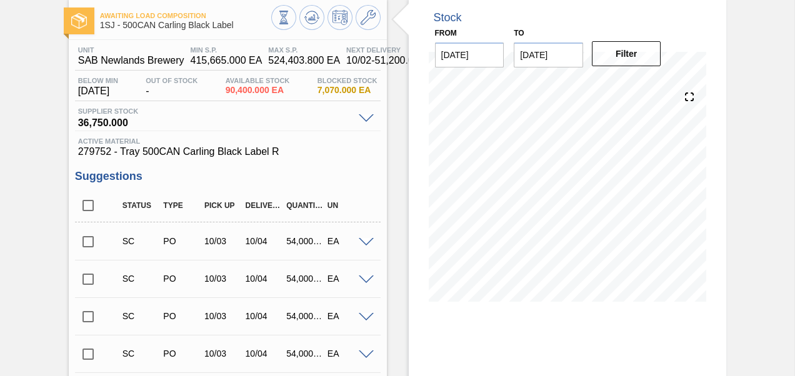
scroll to position [63, 0]
click at [89, 246] on input "checkbox" at bounding box center [88, 243] width 26 height 26
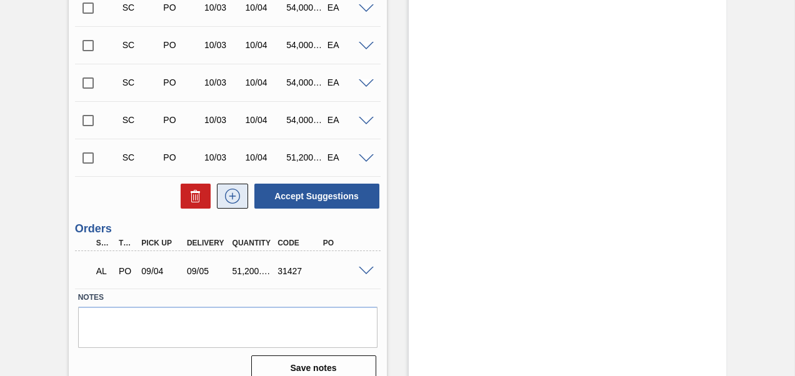
scroll to position [426, 0]
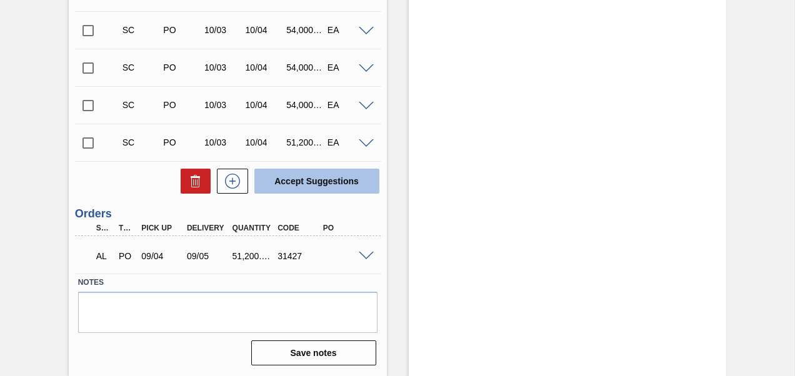
click at [336, 183] on button "Accept Suggestions" at bounding box center [316, 181] width 125 height 25
checkbox input "false"
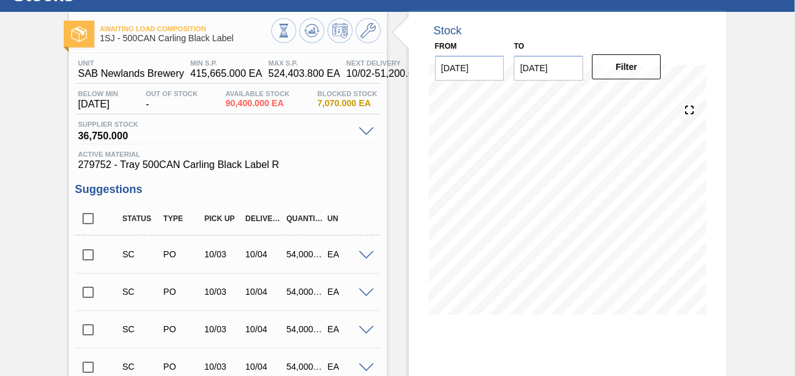
scroll to position [0, 0]
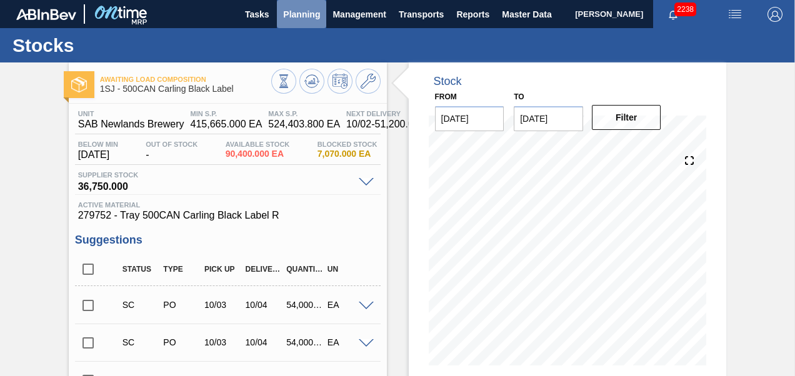
click at [304, 9] on span "Planning" at bounding box center [301, 14] width 37 height 15
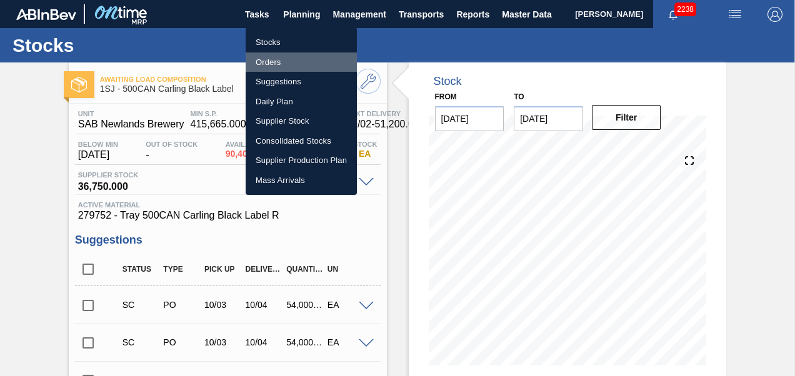
click at [281, 65] on li "Orders" at bounding box center [301, 63] width 111 height 20
